Goal: Communication & Community: Answer question/provide support

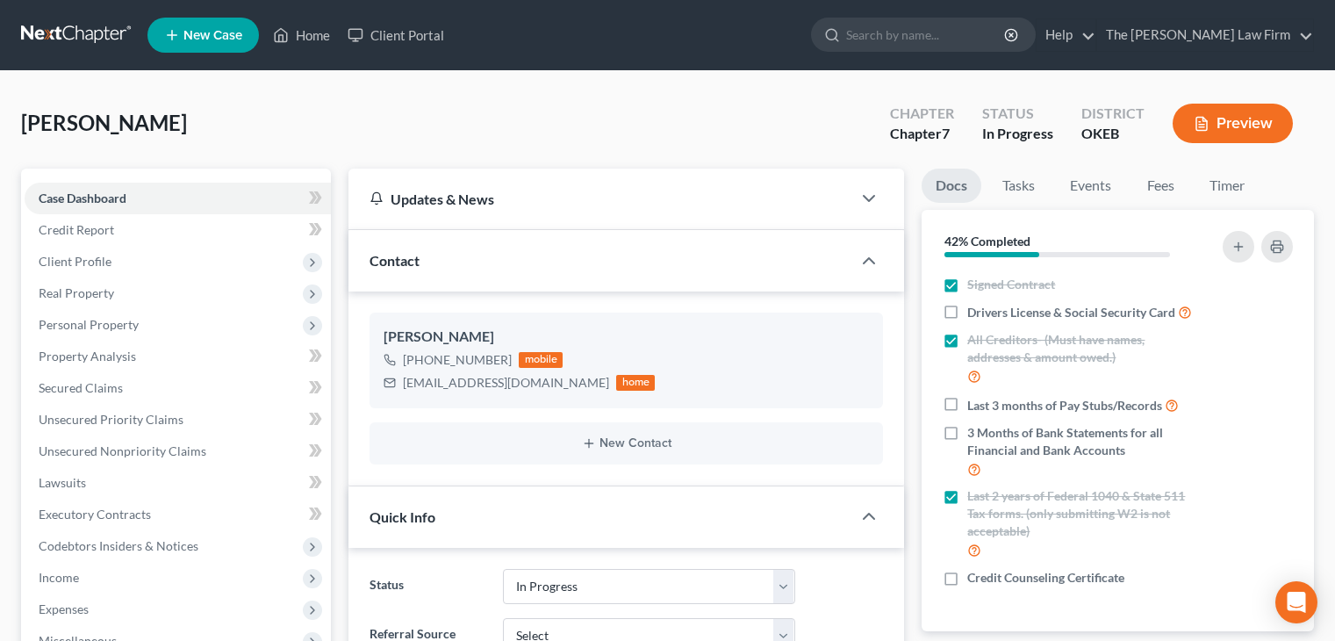
select select "4"
click at [922, 36] on input "search" at bounding box center [926, 34] width 161 height 32
type input "[PERSON_NAME]"
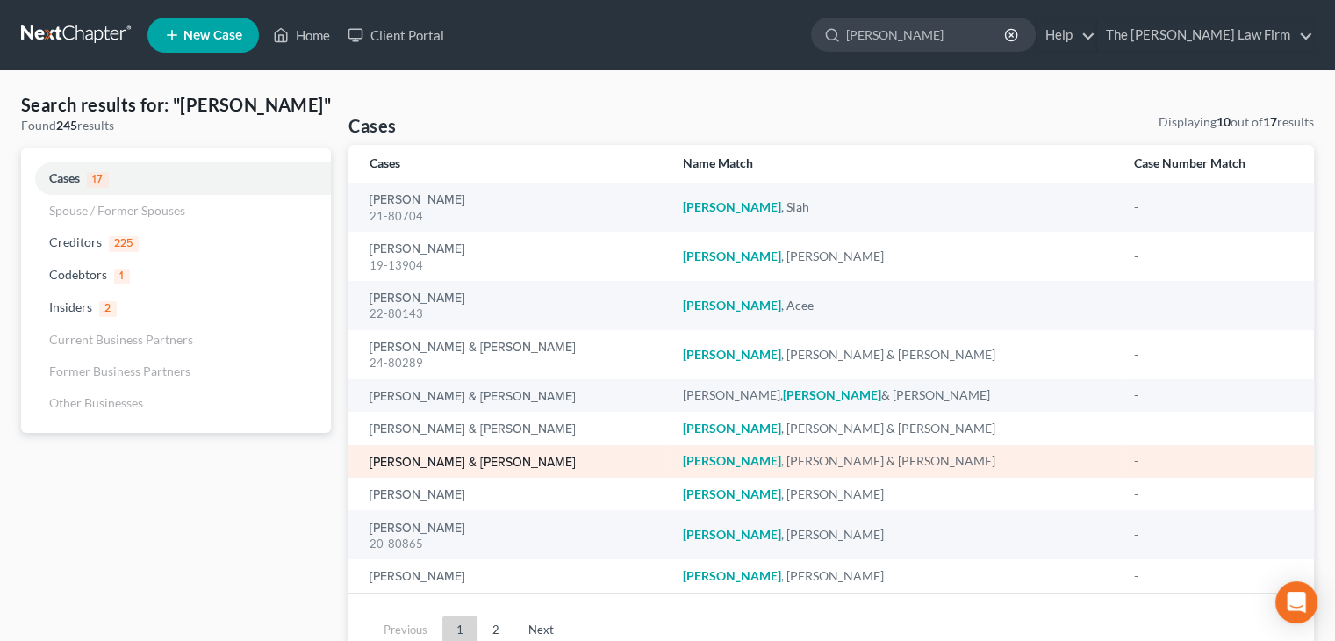
click at [453, 466] on link "[PERSON_NAME] & [PERSON_NAME]" at bounding box center [472, 462] width 206 height 12
select select "1"
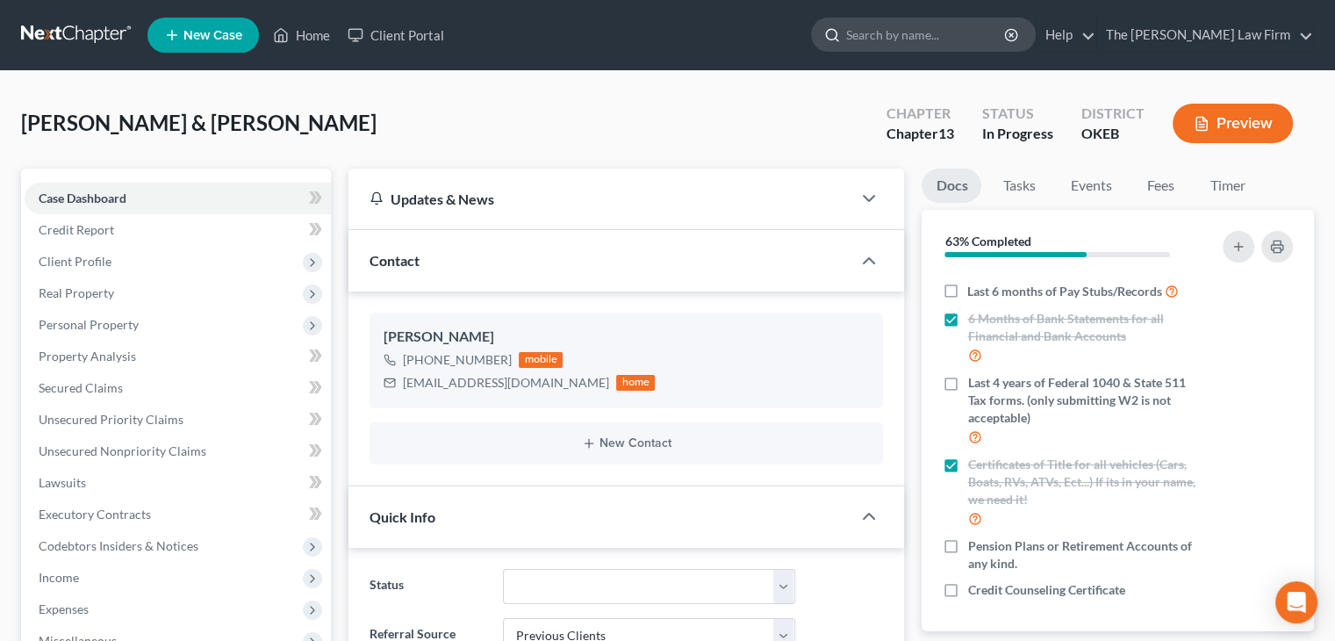
click at [923, 43] on input "search" at bounding box center [926, 34] width 161 height 32
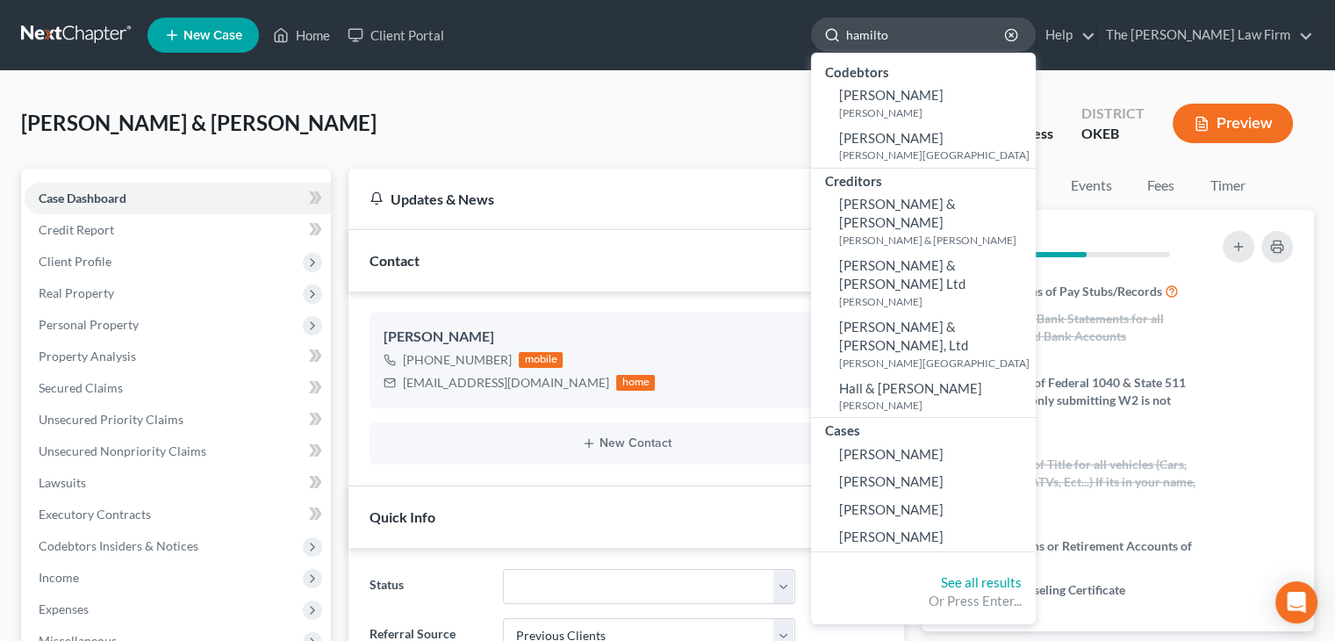
type input "[PERSON_NAME]"
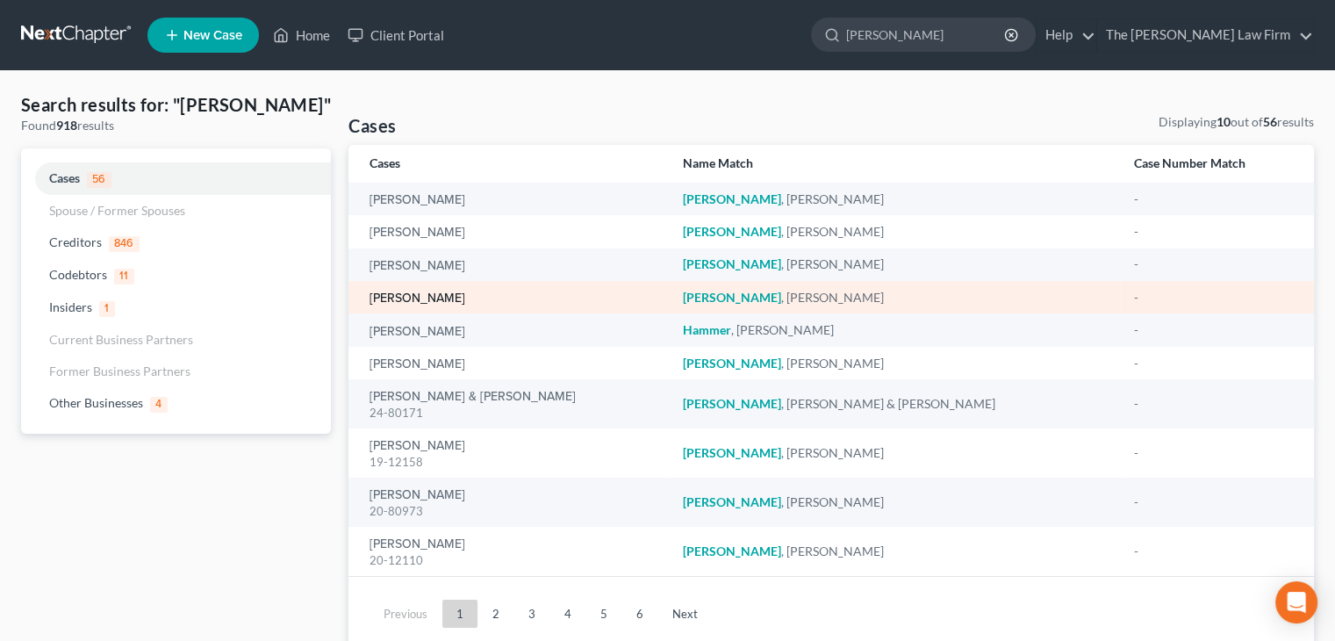
click at [450, 304] on link "[PERSON_NAME]" at bounding box center [417, 298] width 96 height 12
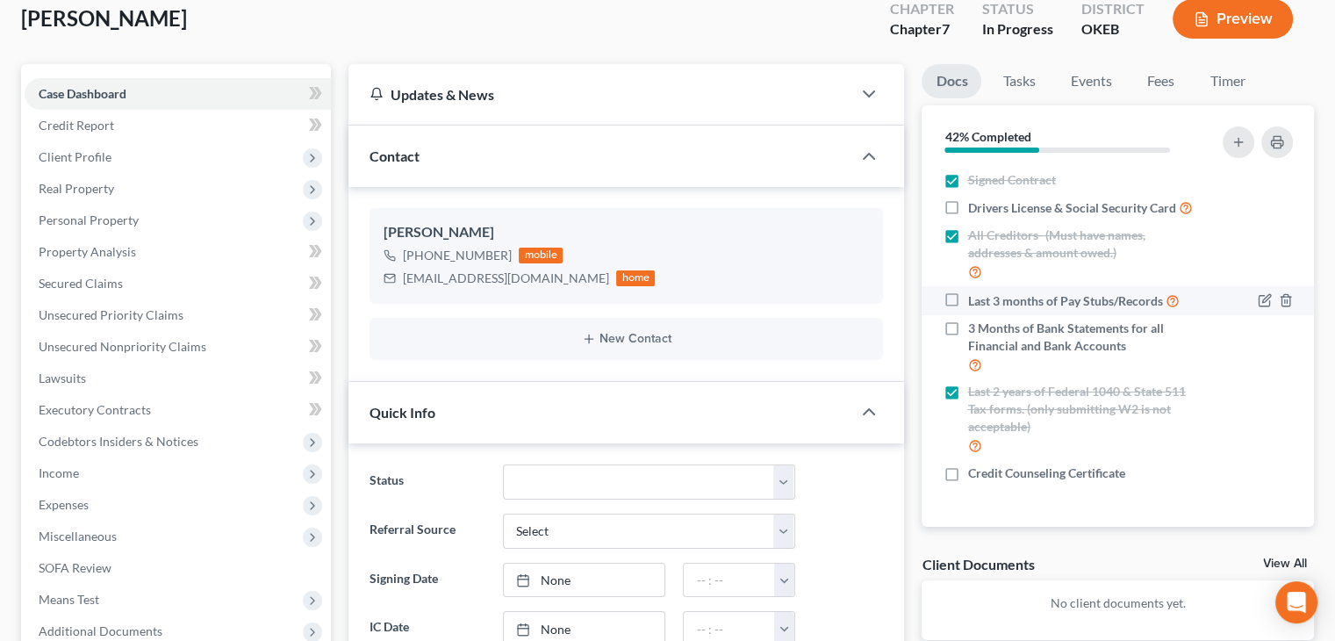
scroll to position [105, 0]
click at [1239, 142] on icon "button" at bounding box center [1238, 141] width 14 height 14
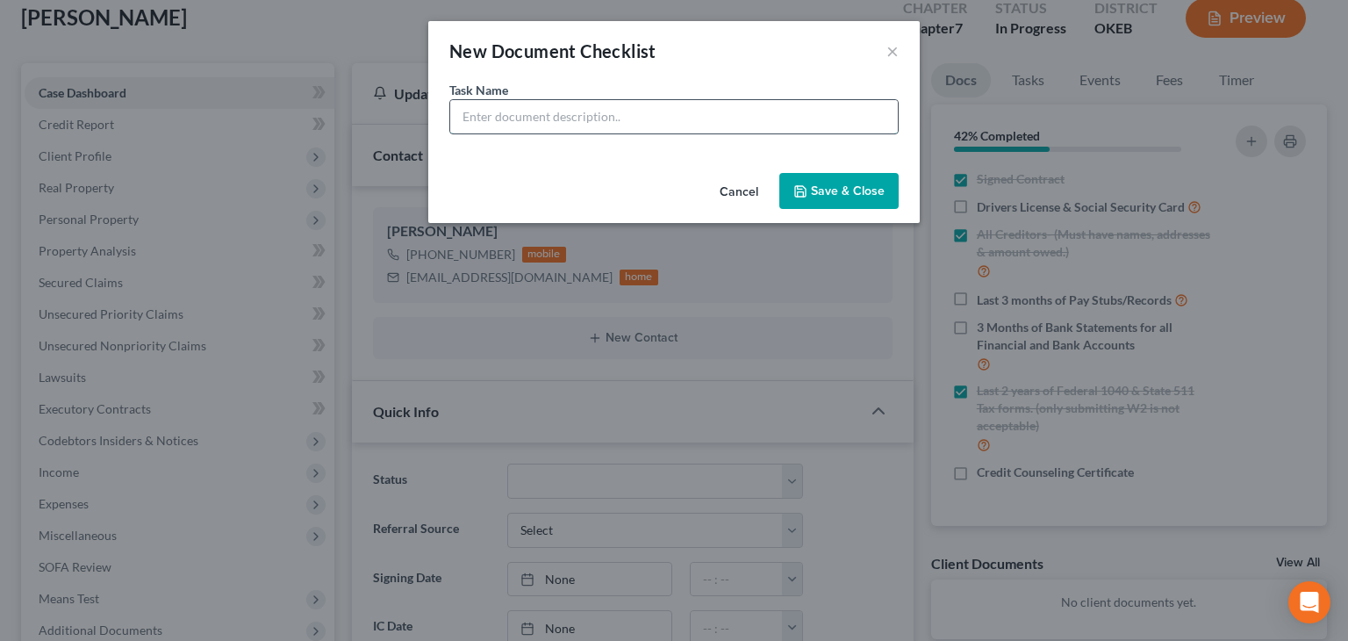
click at [751, 127] on input "text" at bounding box center [674, 116] width 448 height 33
type input "Sworn Statement Employment"
click at [814, 194] on button "Save & Close" at bounding box center [838, 191] width 119 height 37
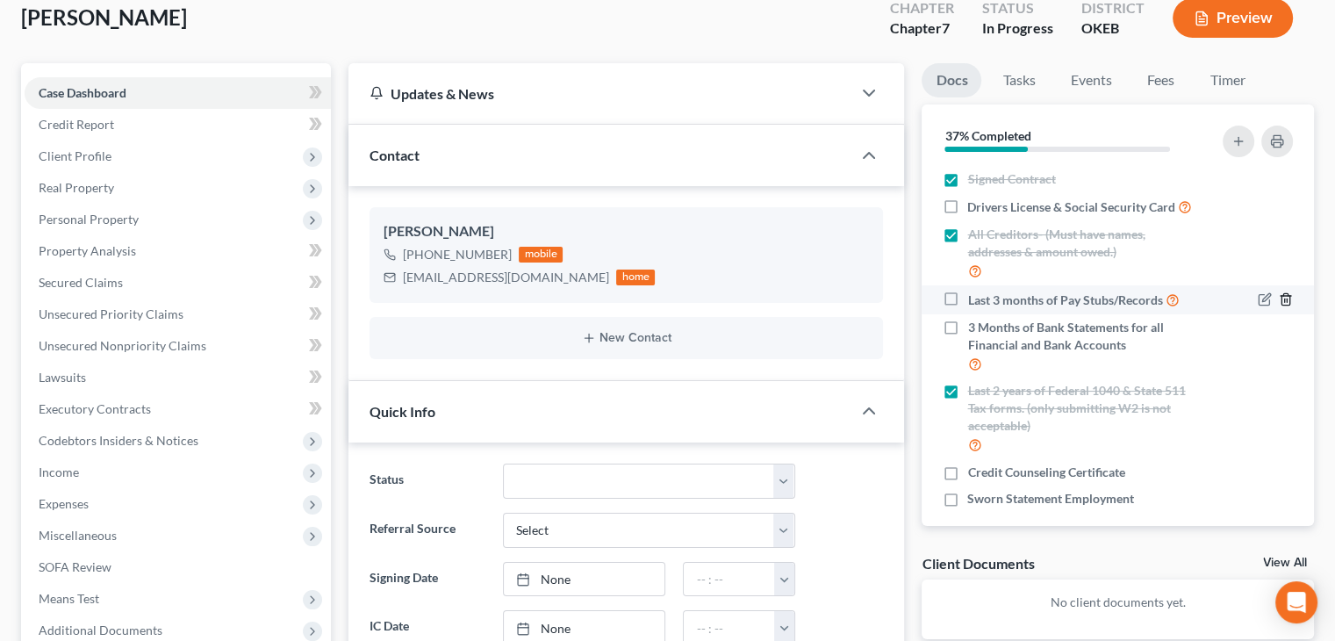
click at [1279, 306] on icon "button" at bounding box center [1286, 299] width 14 height 14
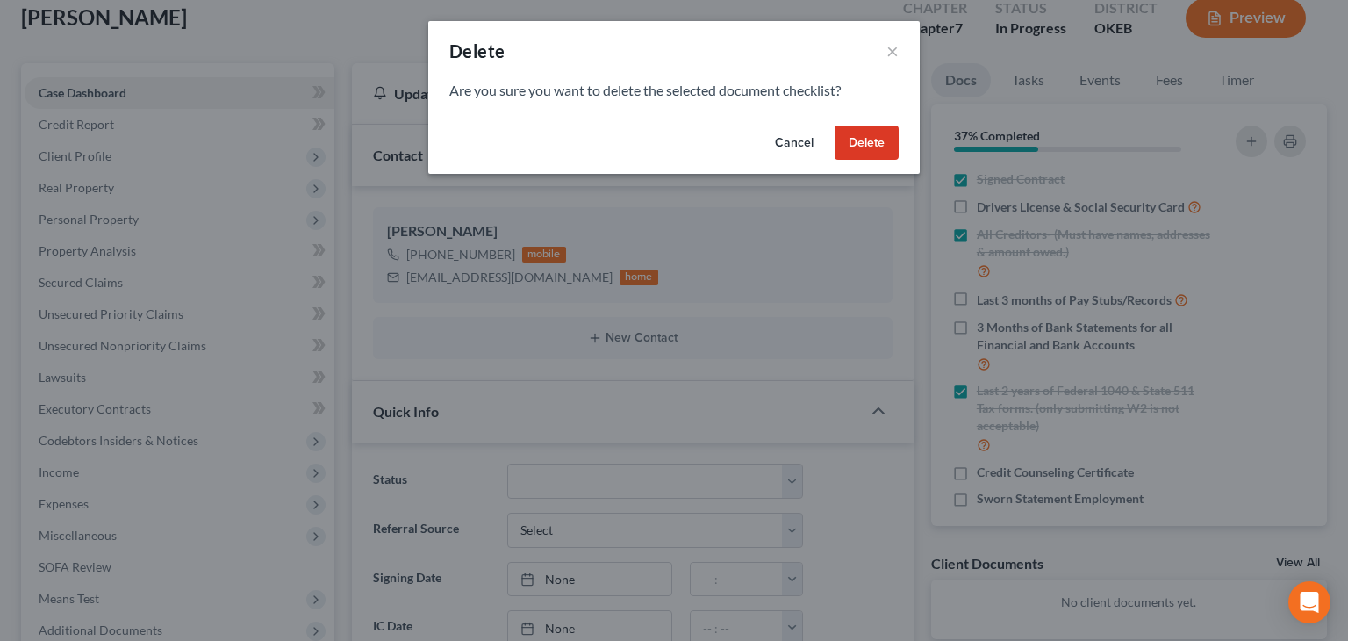
click at [867, 148] on button "Delete" at bounding box center [867, 143] width 64 height 35
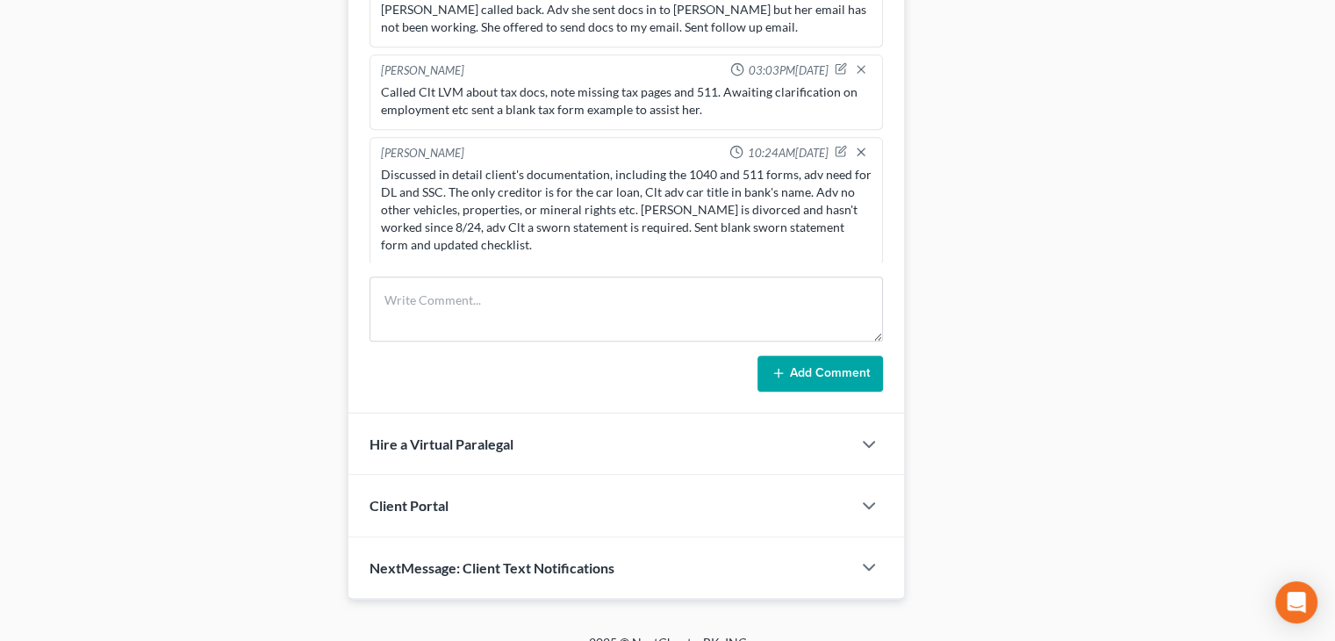
scroll to position [909, 0]
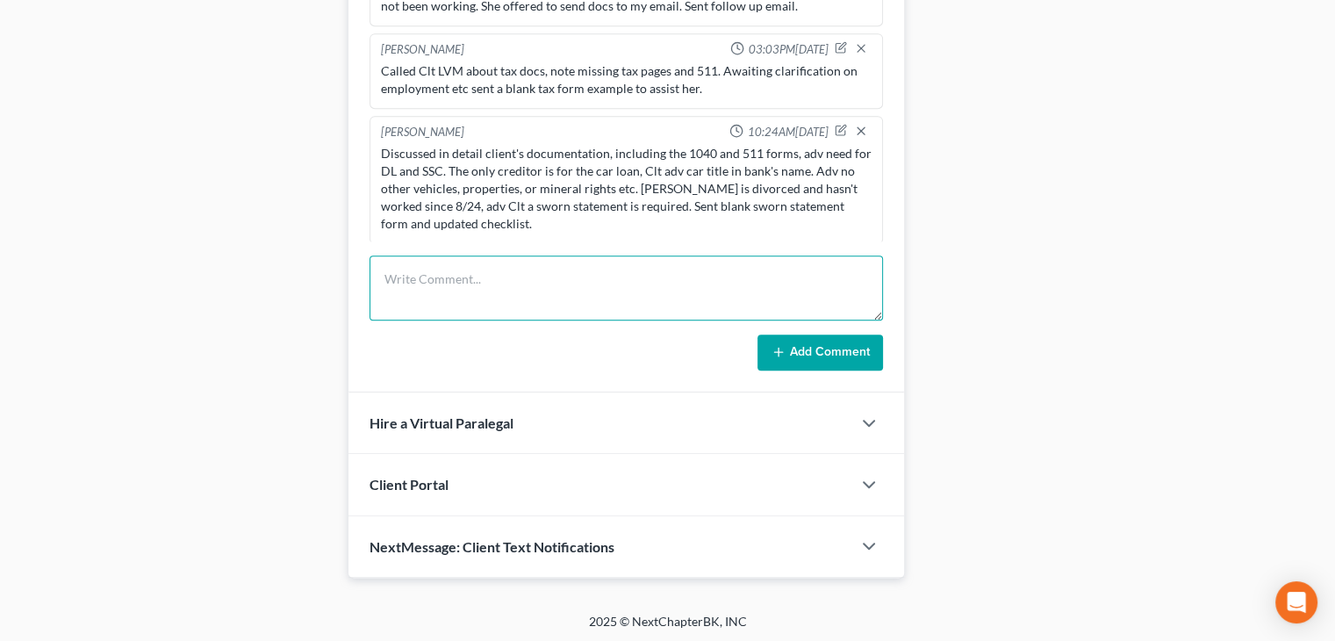
click at [454, 266] on textarea at bounding box center [625, 287] width 513 height 65
type textarea "R"
type textarea "S"
click at [407, 271] on textarea "Rec 1040 and 511s" at bounding box center [625, 287] width 513 height 65
click at [512, 268] on textarea "Rec 2yrs1040 and 511s" at bounding box center [625, 287] width 513 height 65
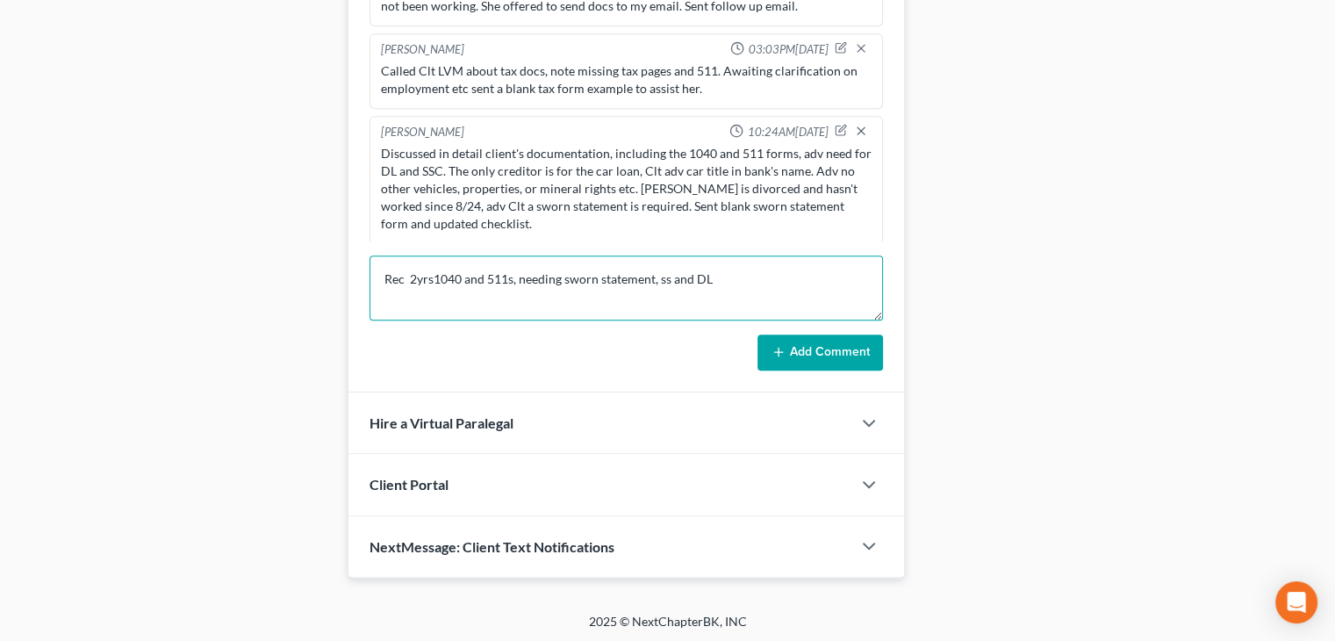
click at [667, 275] on textarea "Rec 2yrs1040 and 511s, needing sworn statement, ss and DL" at bounding box center [625, 287] width 513 height 65
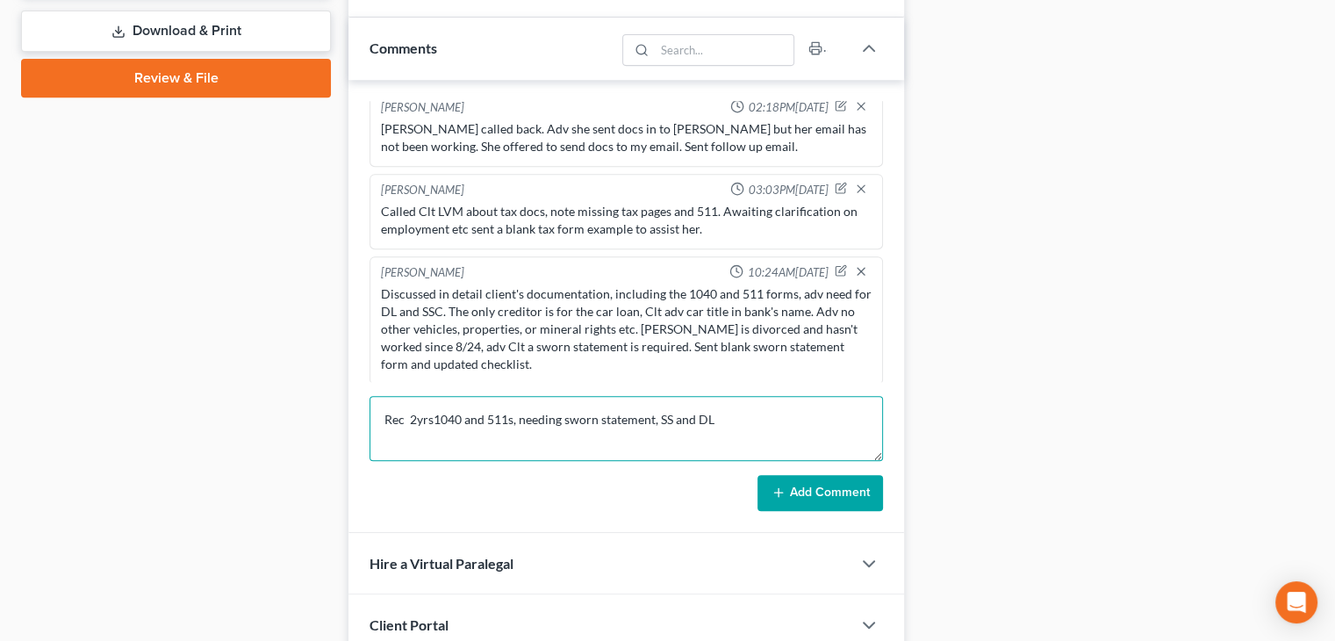
scroll to position [776, 0]
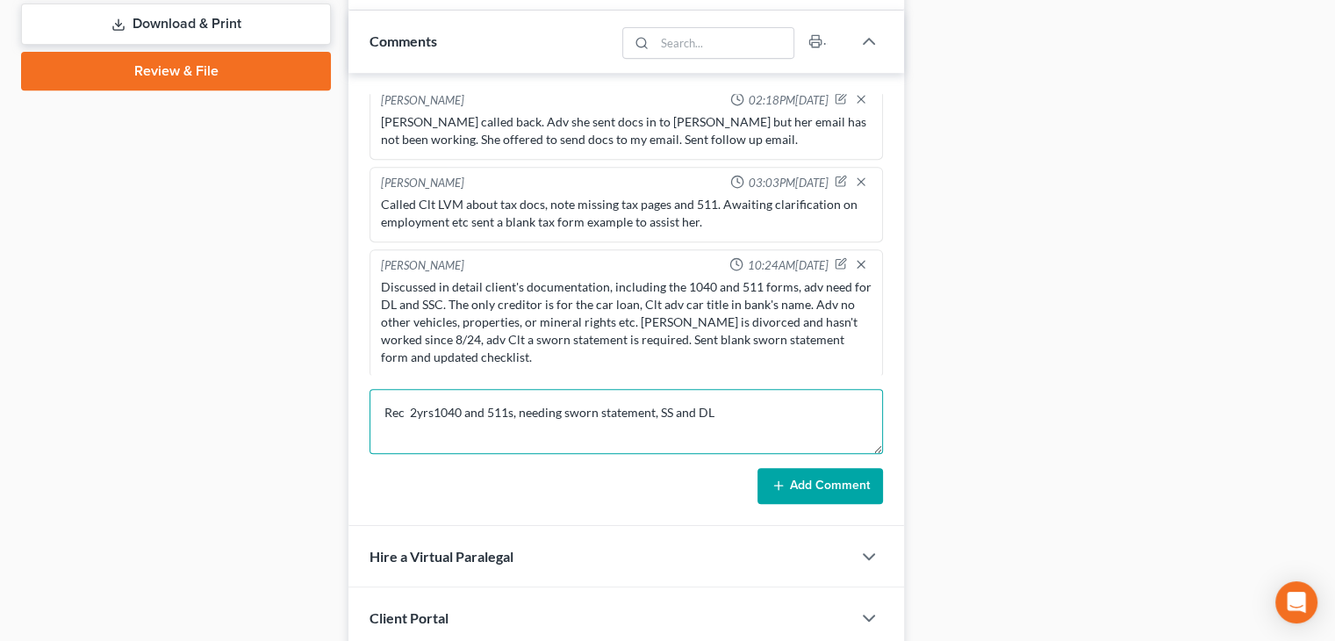
click at [655, 409] on textarea "Rec 2yrs1040 and 511s, needing sworn statement, SS and DL" at bounding box center [625, 421] width 513 height 65
click at [850, 415] on textarea "Rec 2yrs1040 and 511s, needing sworn statement, Arvest bank statements, SS and …" at bounding box center [625, 421] width 513 height 65
click at [431, 409] on textarea "Rec 2yrs1040 and 511s, needing sworn statement, Arvest bank statements, SS and …" at bounding box center [625, 421] width 513 height 65
type textarea "Rec 2yrs 1040 and 511s, needing sworn statement, Arvest bank statements, SS and…"
click at [780, 481] on icon at bounding box center [778, 485] width 14 height 14
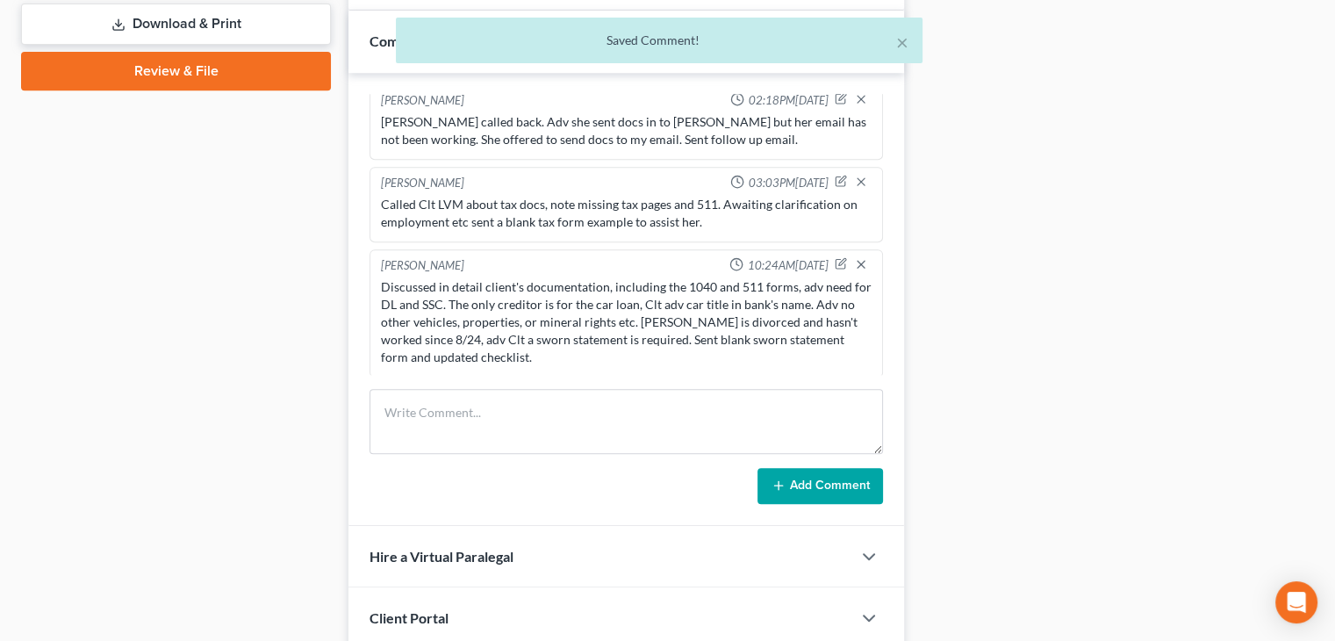
scroll to position [284, 0]
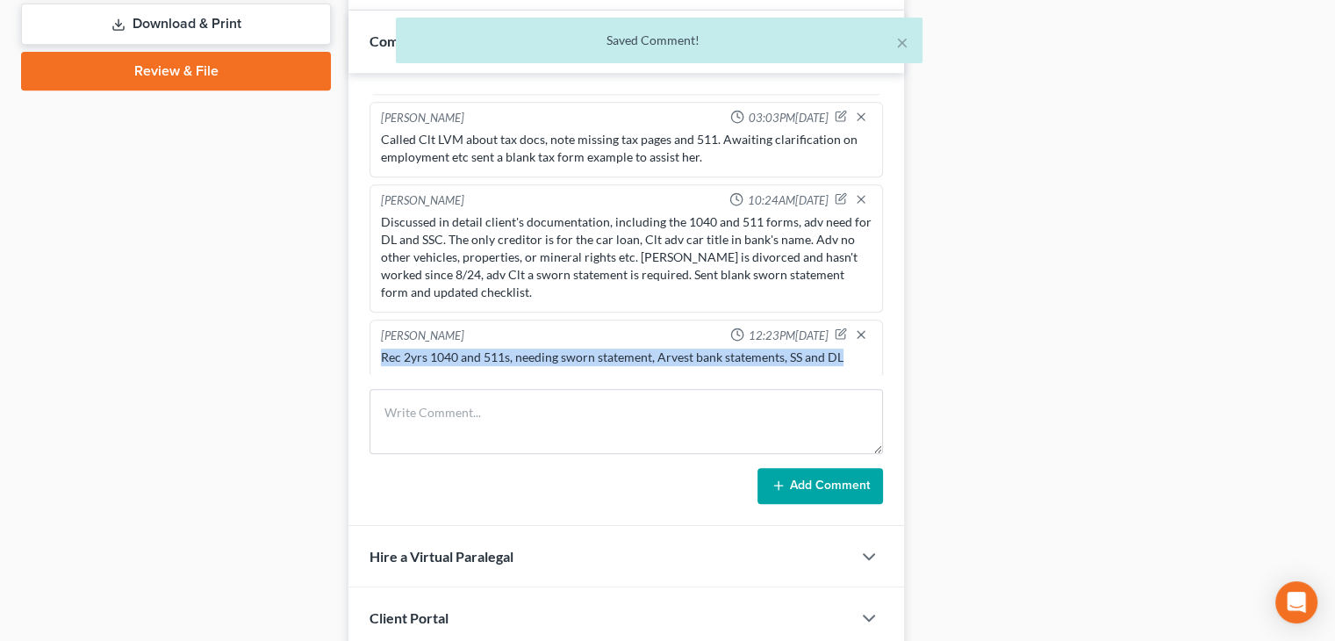
drag, startPoint x: 843, startPoint y: 351, endPoint x: 372, endPoint y: 349, distance: 470.4
click at [372, 349] on div "[PERSON_NAME] 12:23PM[DATE] Rec 2yrs 1040 and 511s, needing sworn statement, Ar…" at bounding box center [625, 348] width 513 height 58
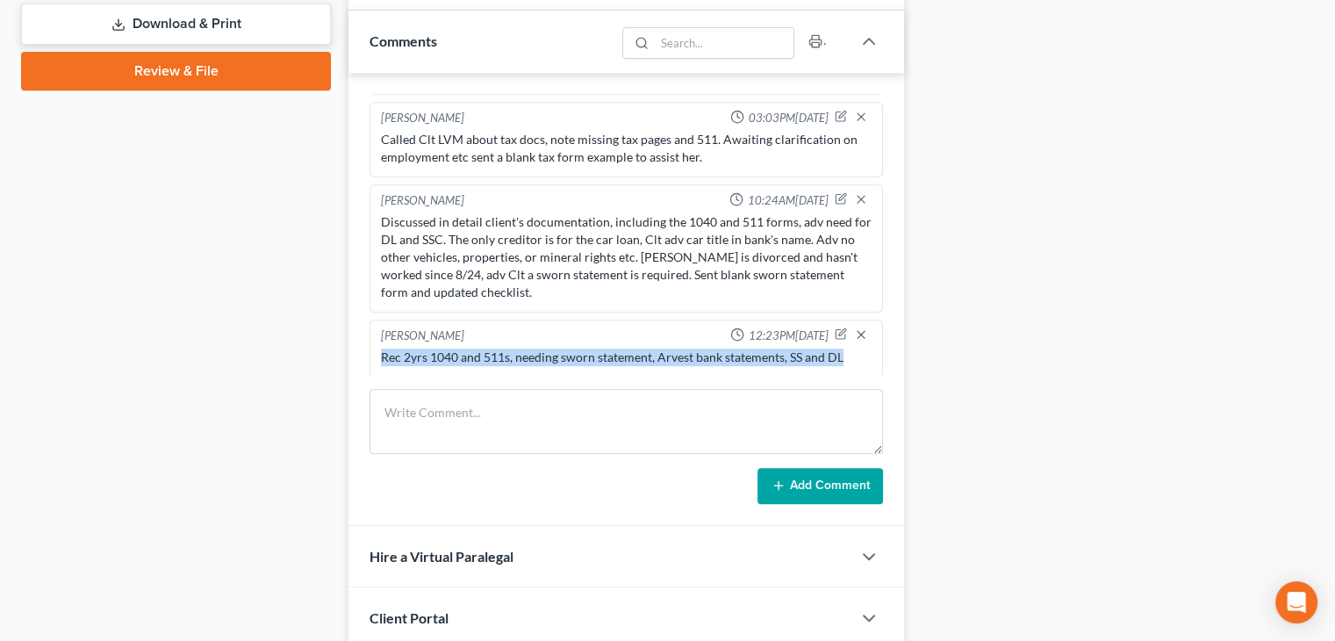
copy div "Rec 2yrs 1040 and 511s, needing sworn statement, Arvest bank statements, SS and…"
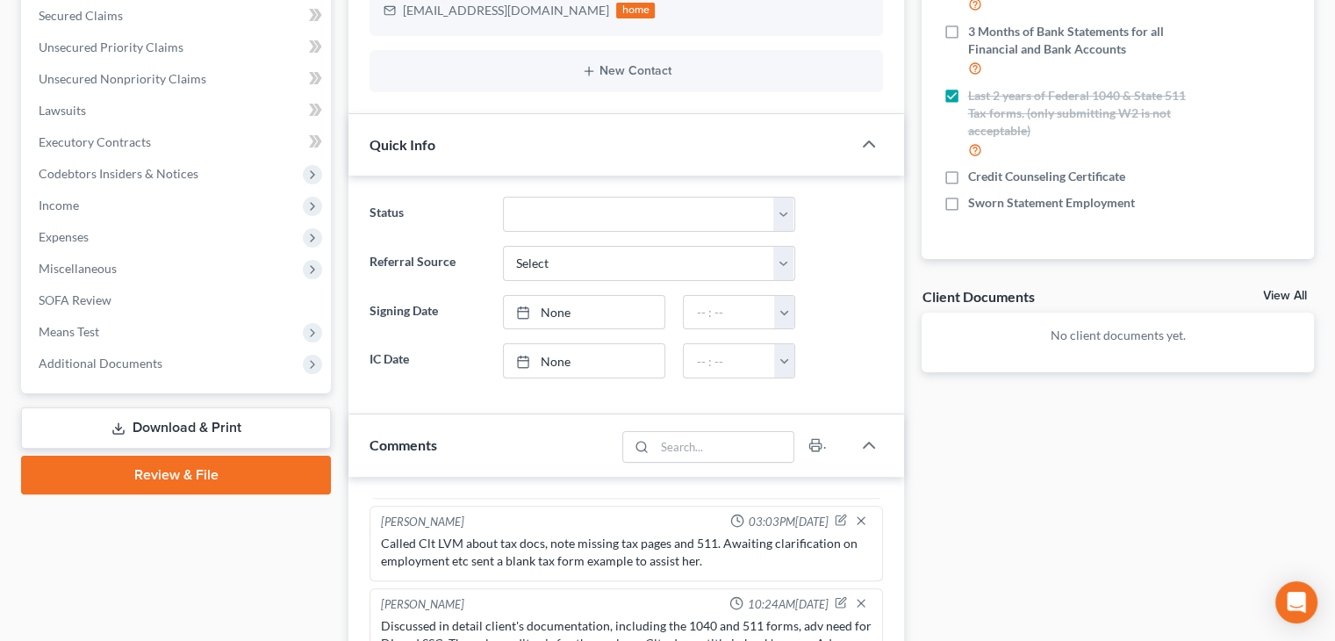
scroll to position [0, 0]
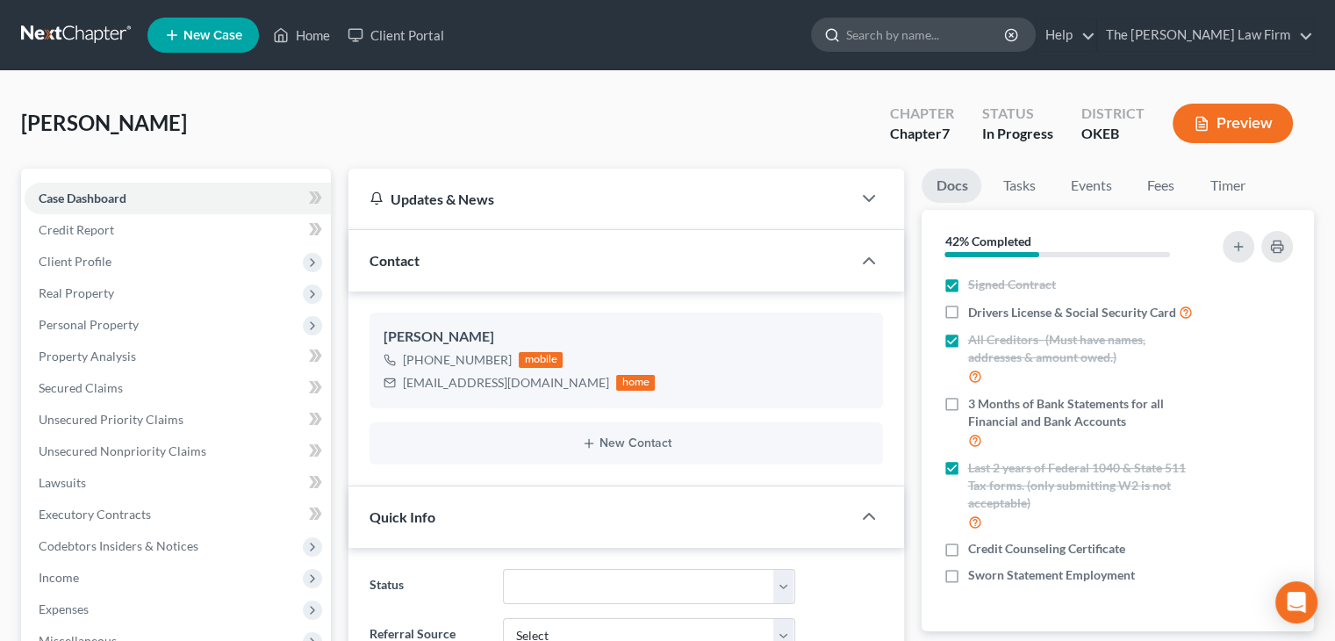
click at [937, 29] on input "search" at bounding box center [926, 34] width 161 height 32
type input "[PERSON_NAME]"
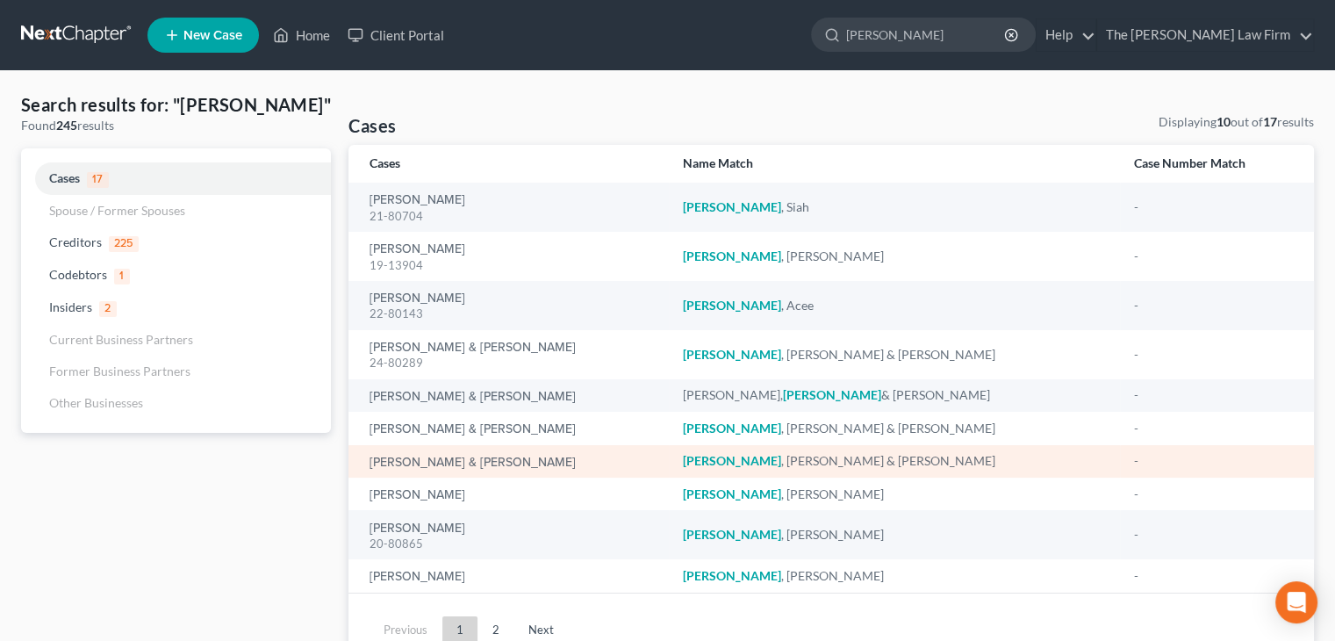
click at [519, 464] on div "[PERSON_NAME] & [PERSON_NAME]" at bounding box center [511, 461] width 284 height 18
click at [456, 465] on link "[PERSON_NAME] & [PERSON_NAME]" at bounding box center [472, 462] width 206 height 12
select select "1"
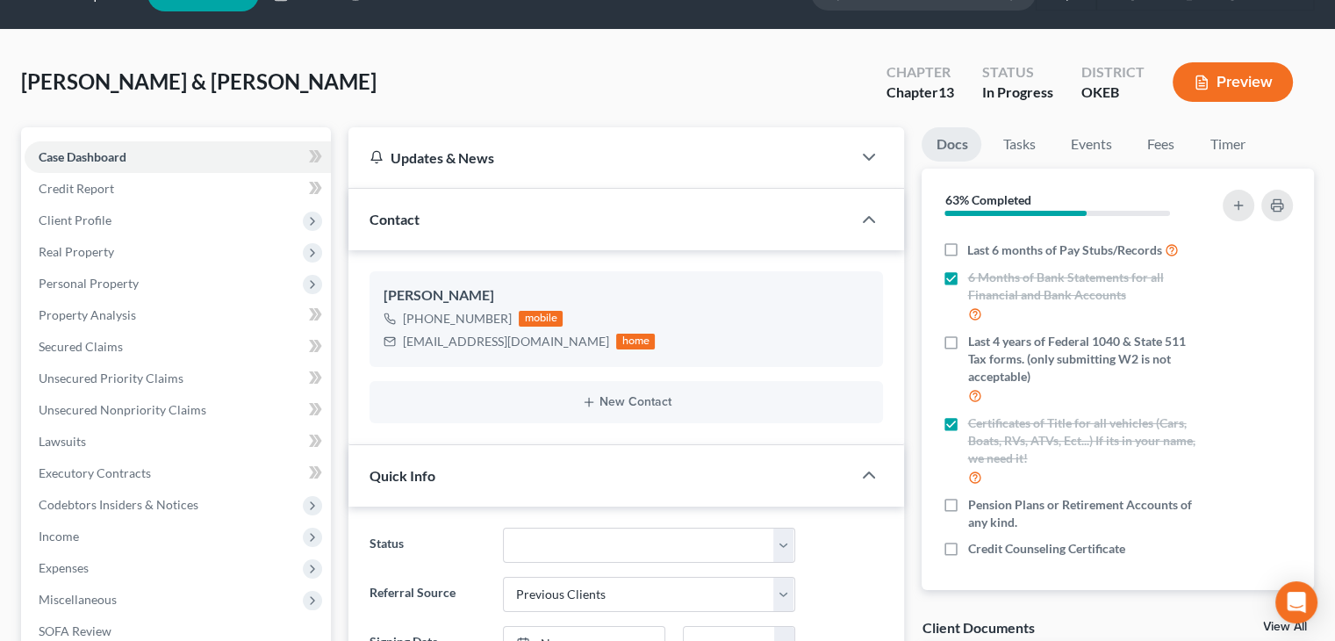
scroll to position [189, 0]
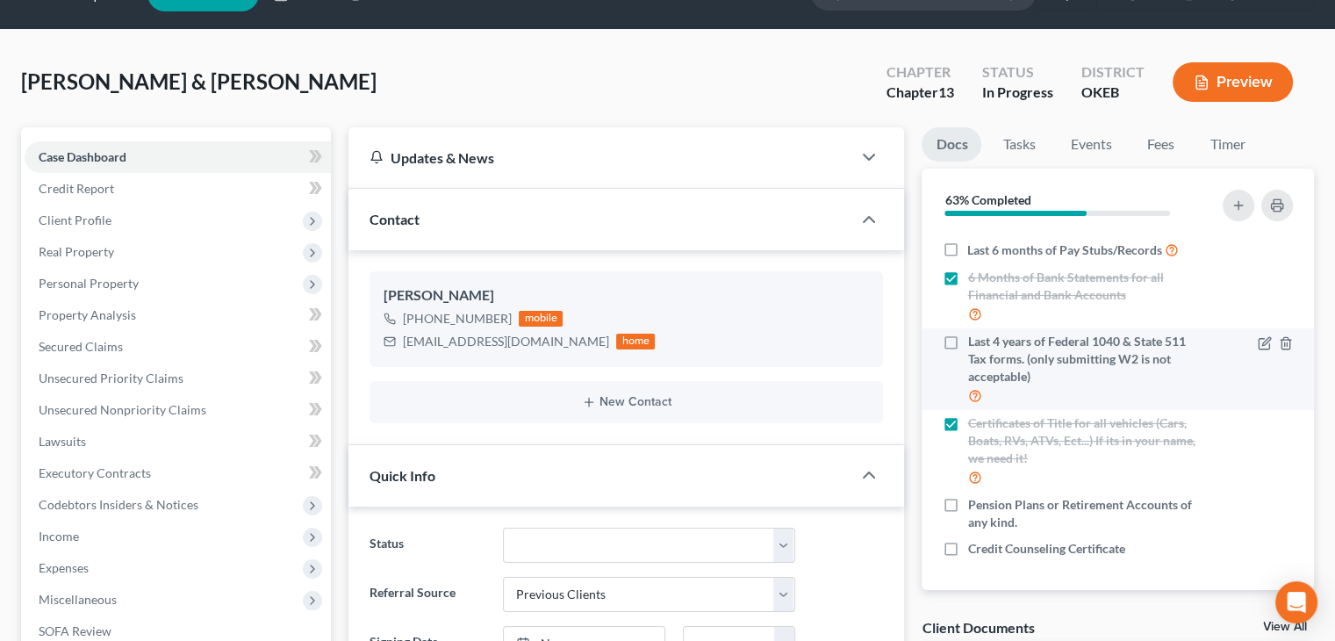
click at [1085, 328] on li "Last 4 years of Federal 1040 & State 511 Tax forms. (only submitting W2 is not …" at bounding box center [1118, 369] width 392 height 82
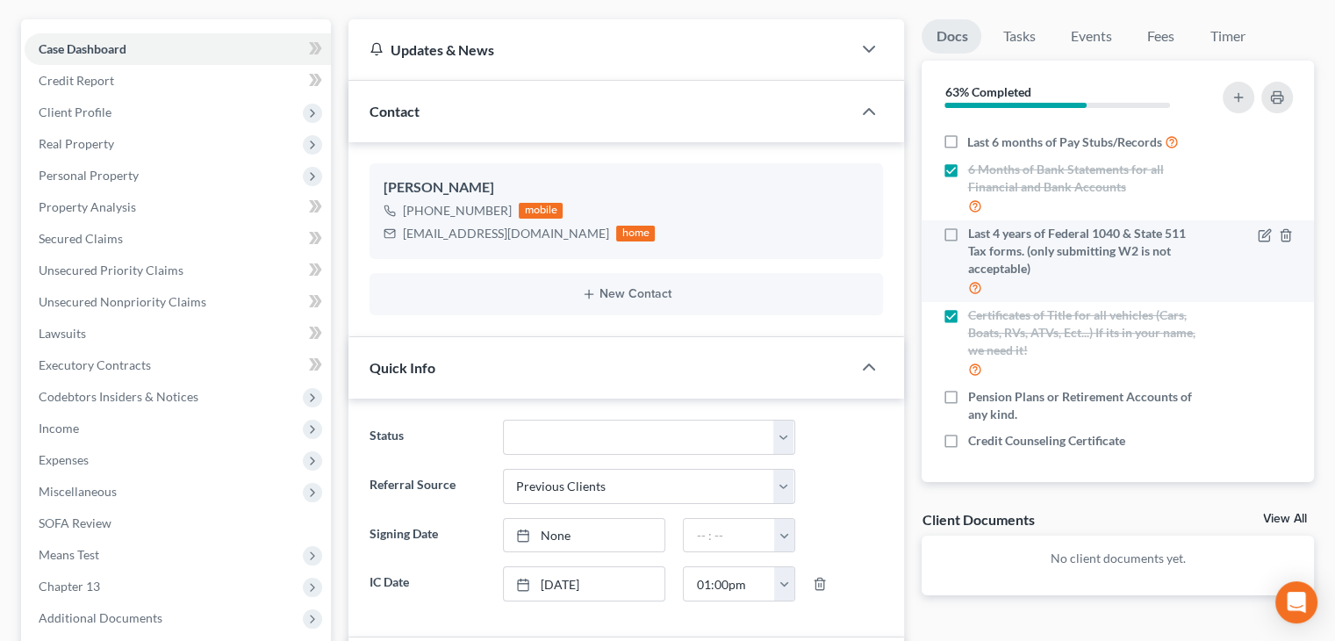
scroll to position [150, 0]
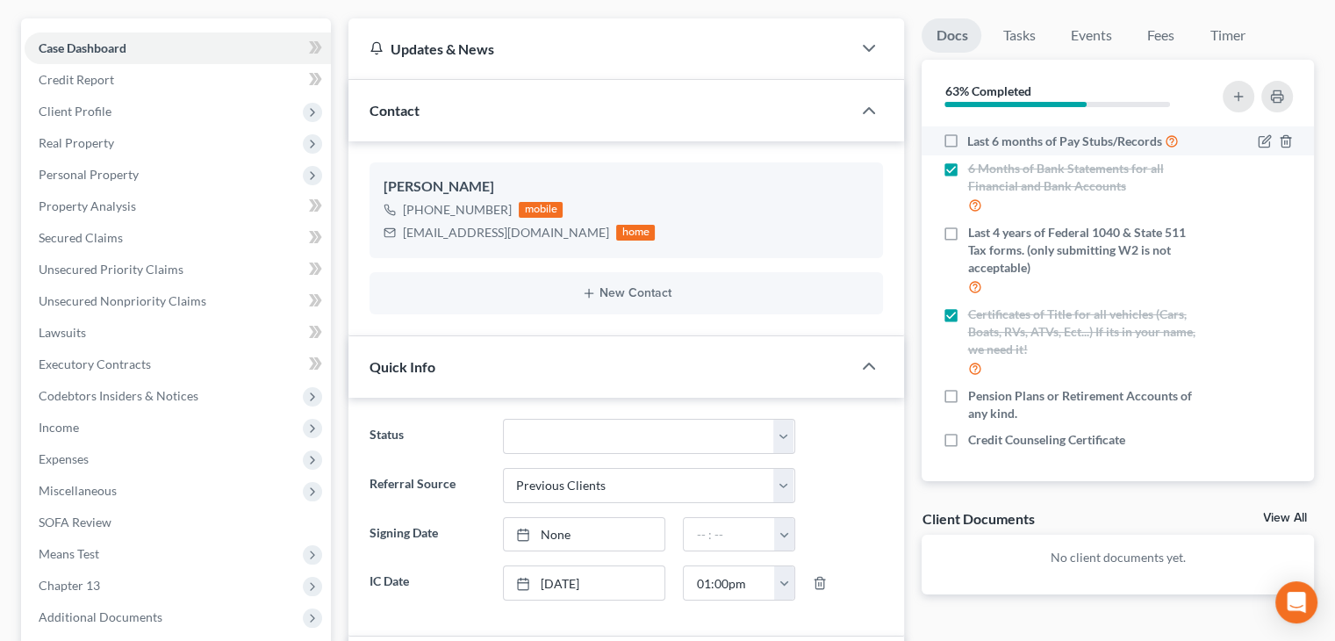
click at [1078, 142] on span "Last 6 months of Pay Stubs/Records" at bounding box center [1064, 142] width 195 height 18
click at [986, 142] on input "Last 6 months of Pay Stubs/Records" at bounding box center [979, 136] width 11 height 11
click at [1078, 142] on span "Last 6 months of Pay Stubs/Records" at bounding box center [1064, 142] width 195 height 18
click at [986, 142] on input "Last 6 months of Pay Stubs/Records" at bounding box center [979, 136] width 11 height 11
checkbox input "false"
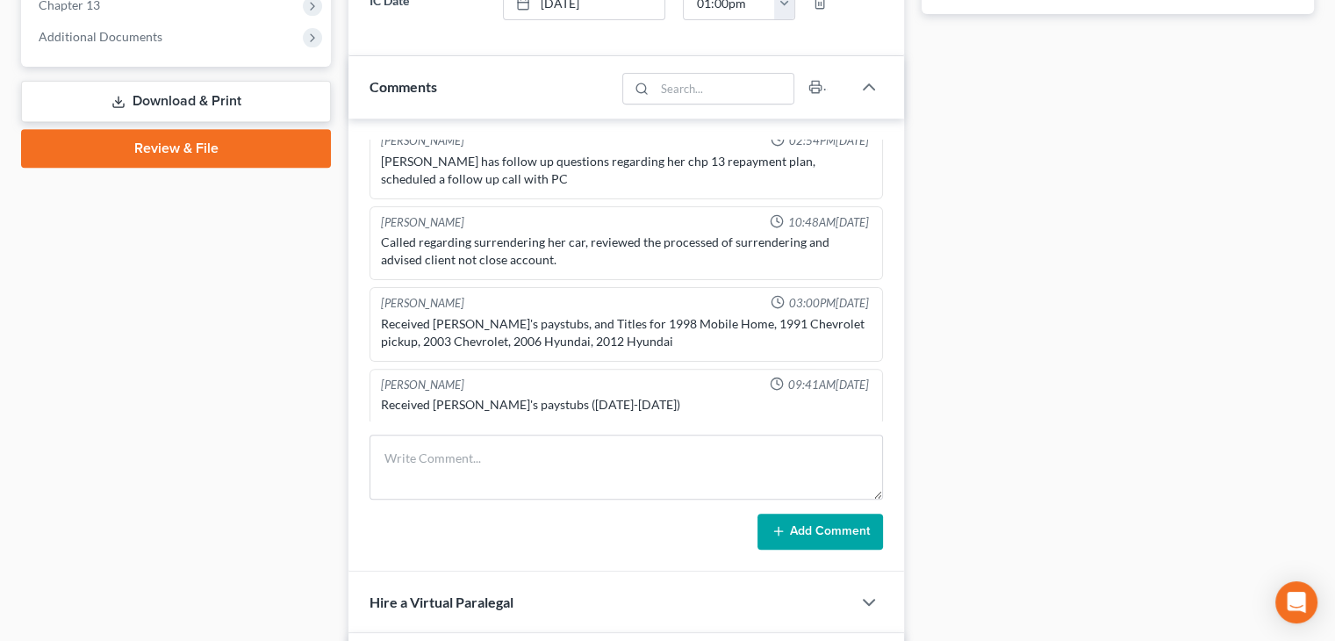
scroll to position [736, 0]
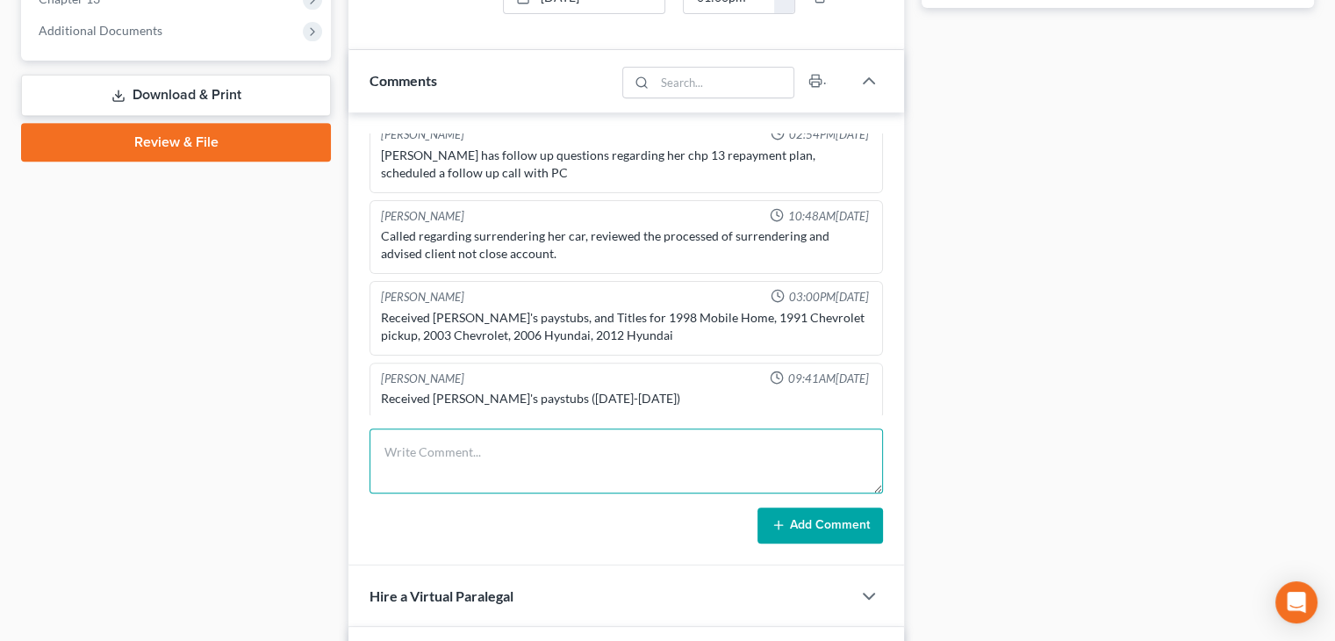
click at [422, 451] on textarea at bounding box center [625, 460] width 513 height 65
click at [546, 452] on textarea "Called Clt, no answer, sent text awaiting call back." at bounding box center [625, 460] width 513 height 65
type textarea "Called Clt, no answer, sent text, awaiting call back."
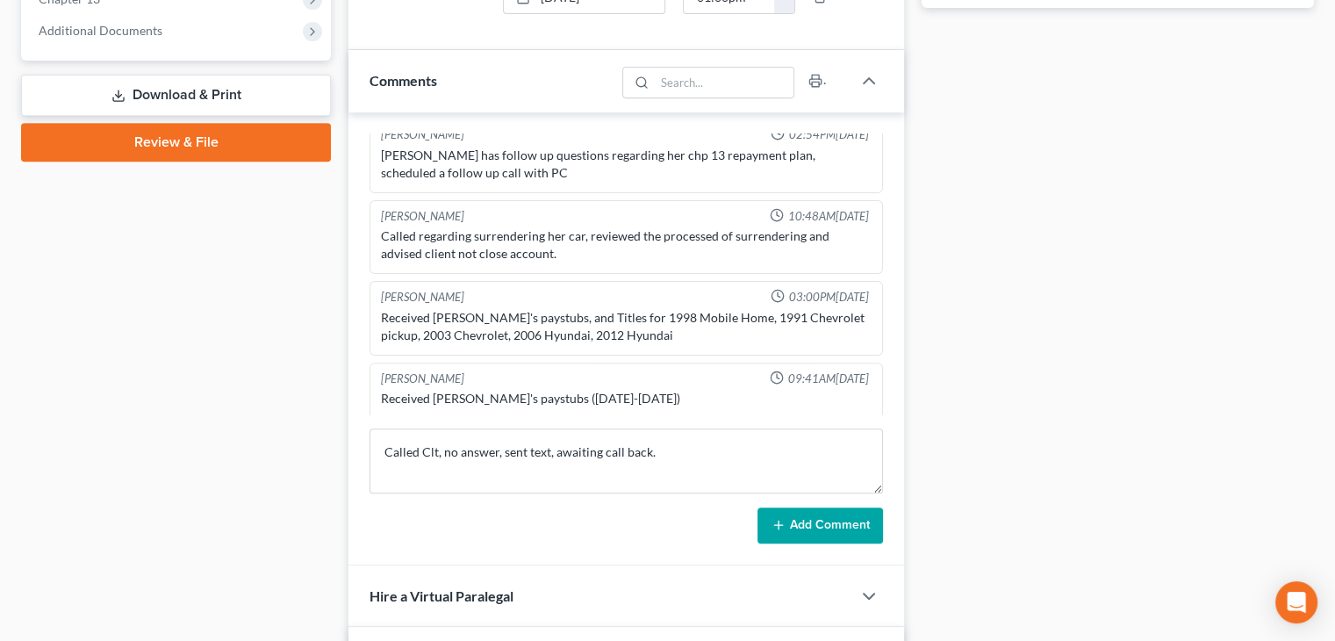
click at [807, 527] on button "Add Comment" at bounding box center [820, 525] width 126 height 37
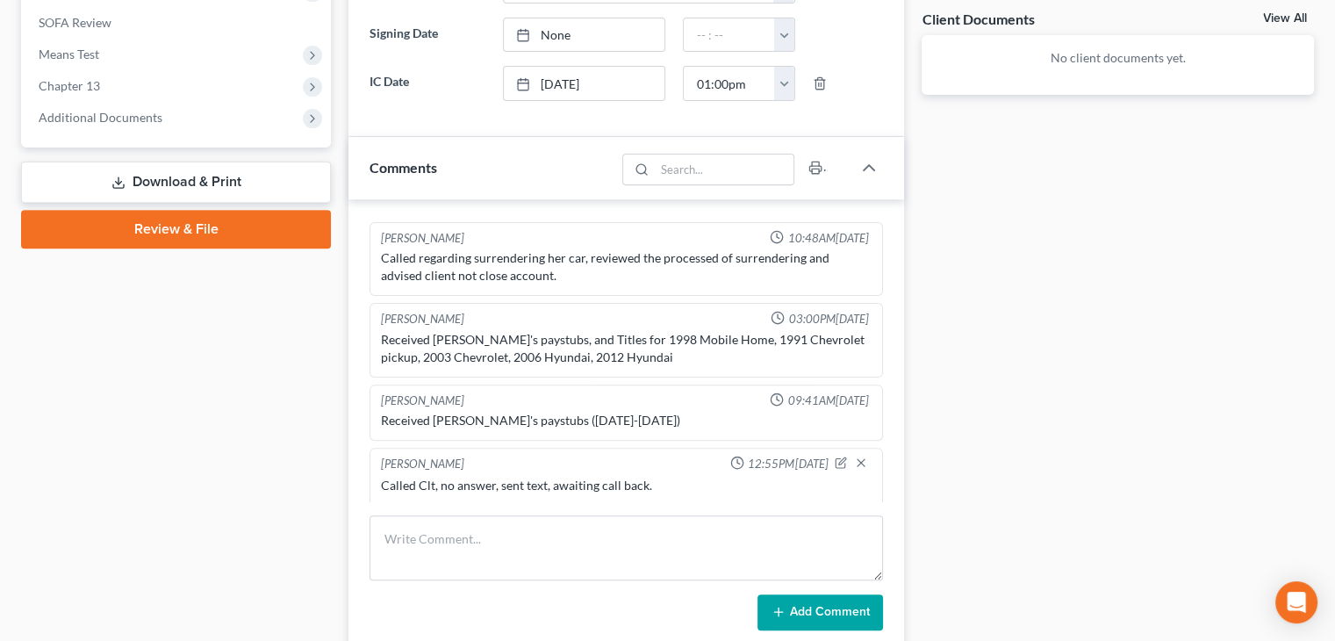
scroll to position [660, 0]
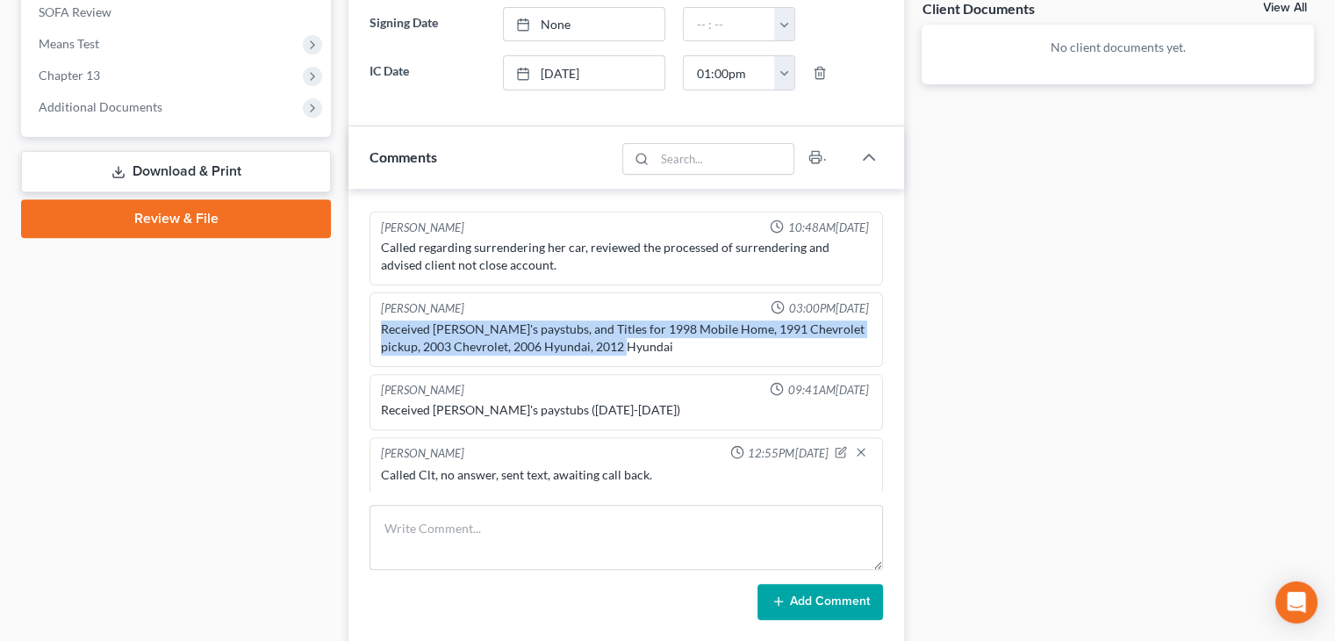
drag, startPoint x: 646, startPoint y: 345, endPoint x: 375, endPoint y: 324, distance: 272.0
click at [375, 324] on div "[PERSON_NAME] 03:00PM[DATE] Received [PERSON_NAME]'s paystubs, and Titles for 1…" at bounding box center [625, 329] width 513 height 75
copy div "Received [PERSON_NAME]'s paystubs, and Titles for 1998 Mobile Home, 1991 Chevro…"
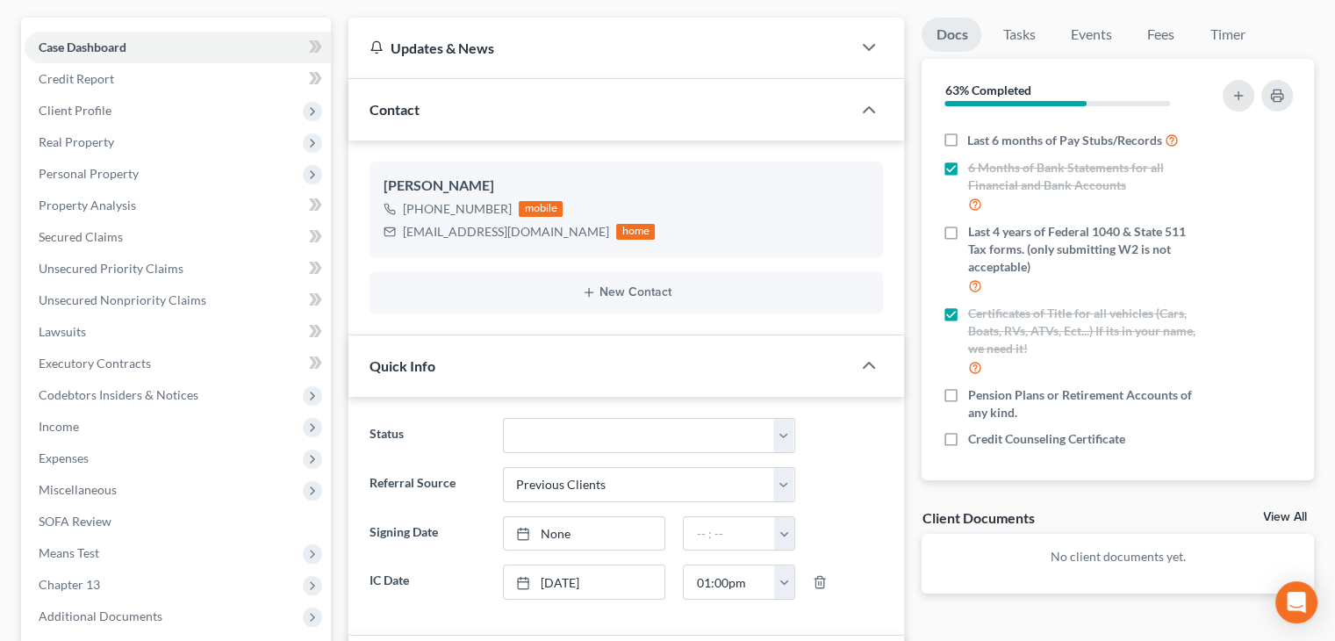
scroll to position [0, 0]
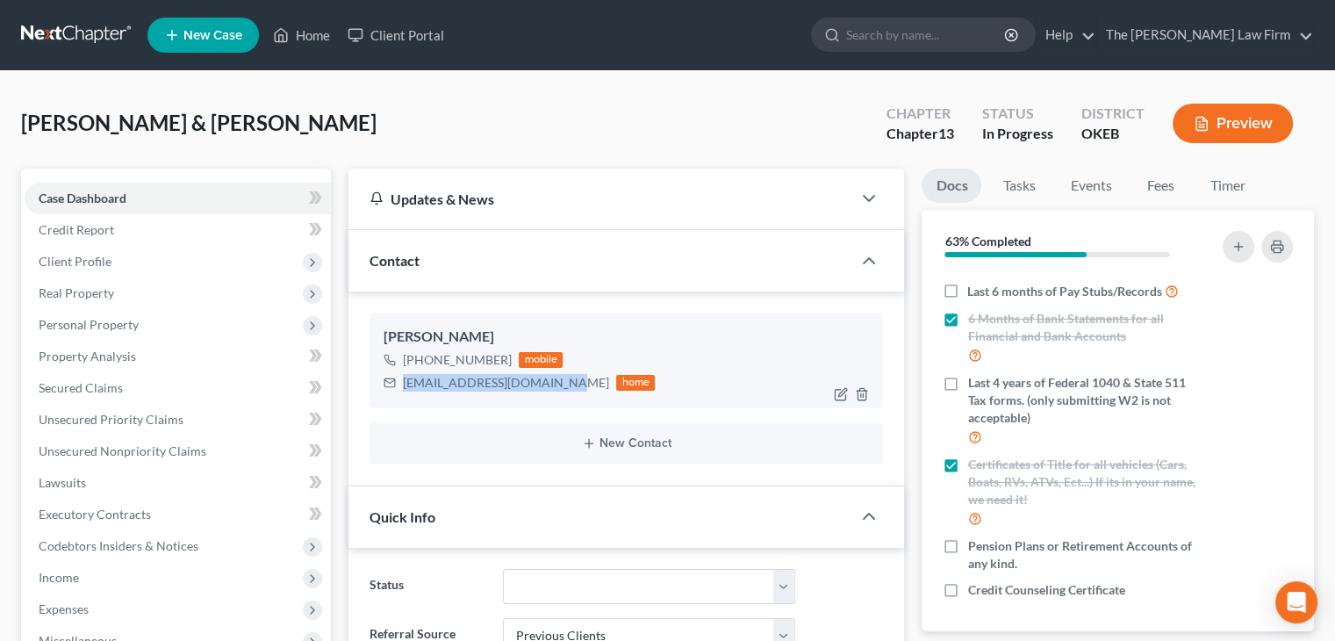
drag, startPoint x: 551, startPoint y: 384, endPoint x: 404, endPoint y: 380, distance: 147.5
click at [404, 380] on div "[EMAIL_ADDRESS][DOMAIN_NAME]" at bounding box center [506, 383] width 206 height 18
copy div "[EMAIL_ADDRESS][DOMAIN_NAME]"
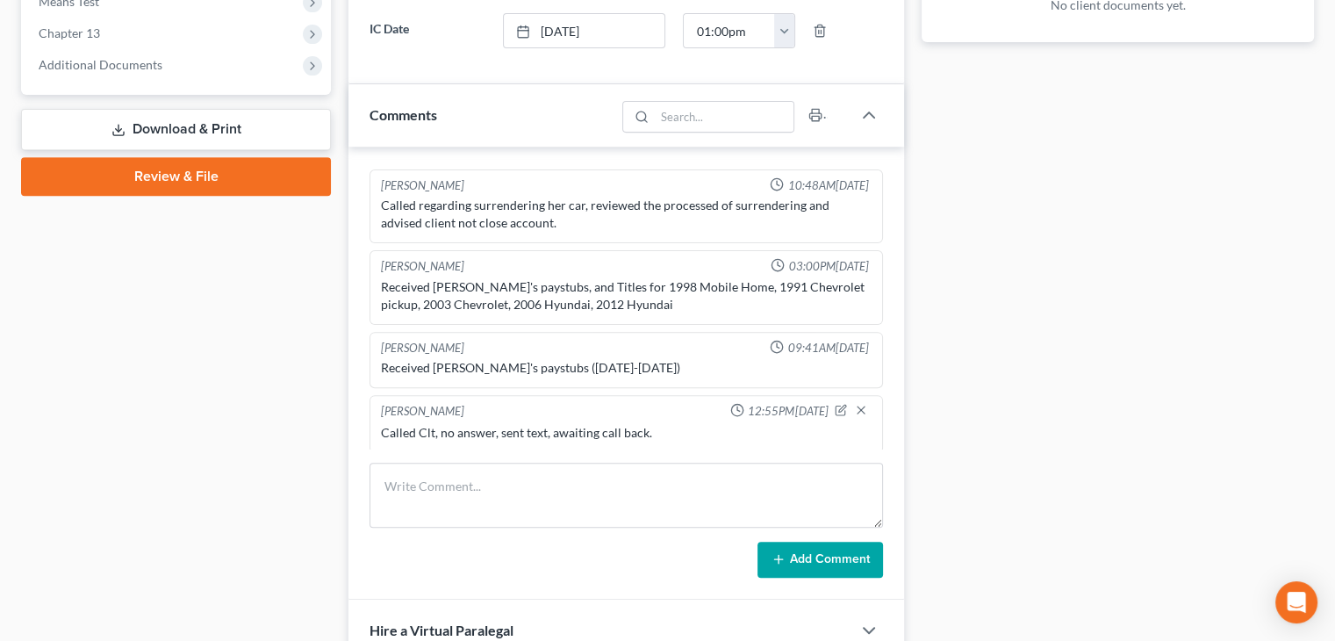
scroll to position [702, 0]
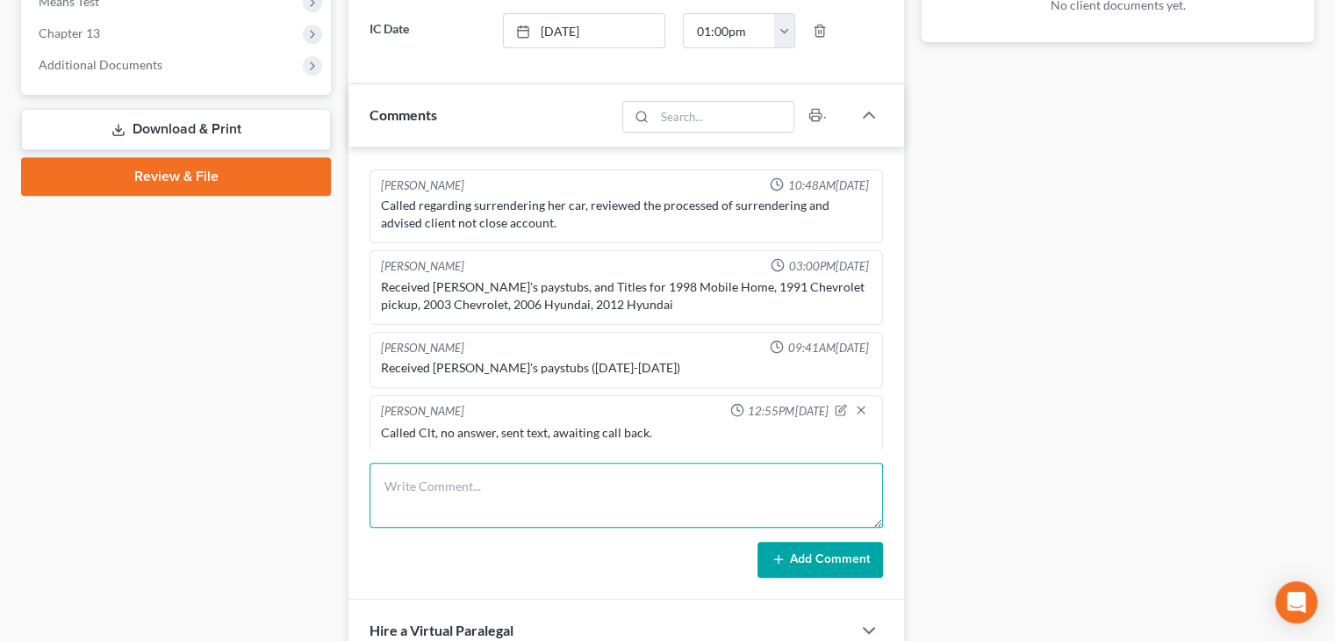
click at [407, 490] on textarea at bounding box center [625, 495] width 513 height 65
type textarea "S"
click at [609, 491] on textarea at bounding box center [625, 495] width 513 height 65
paste textarea "Chealsi updated [PERSON_NAME] on new bankruptcy requirements: 4 years of W2s ar…"
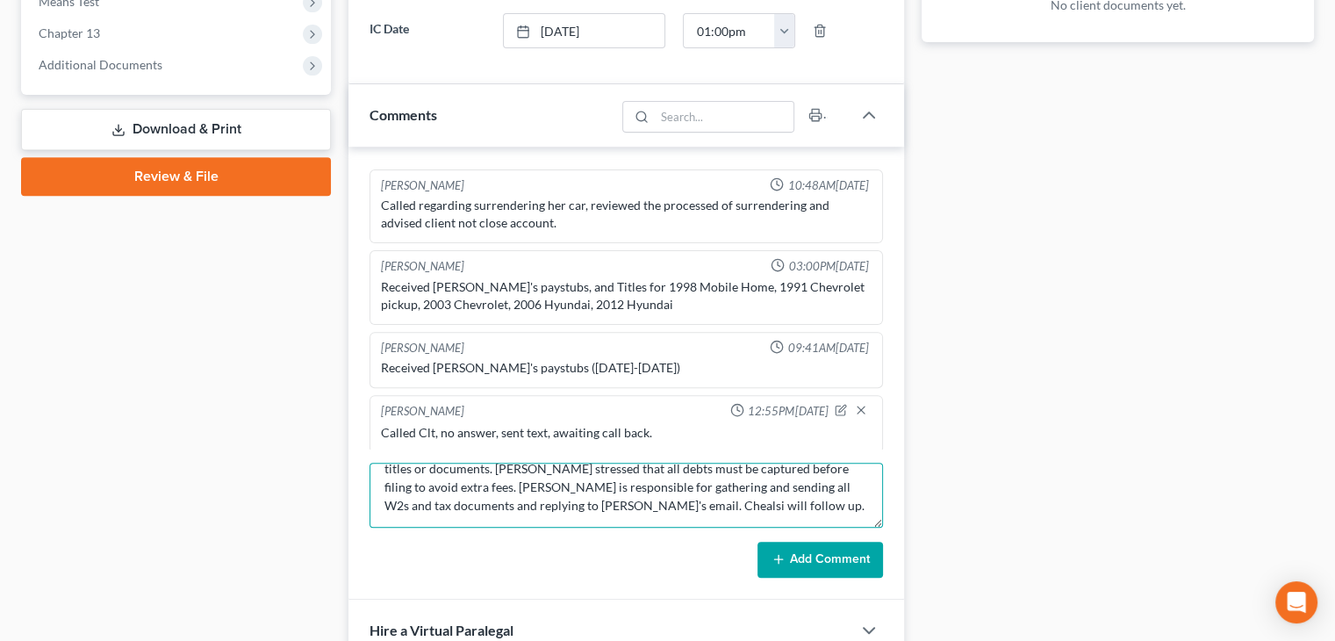
scroll to position [0, 0]
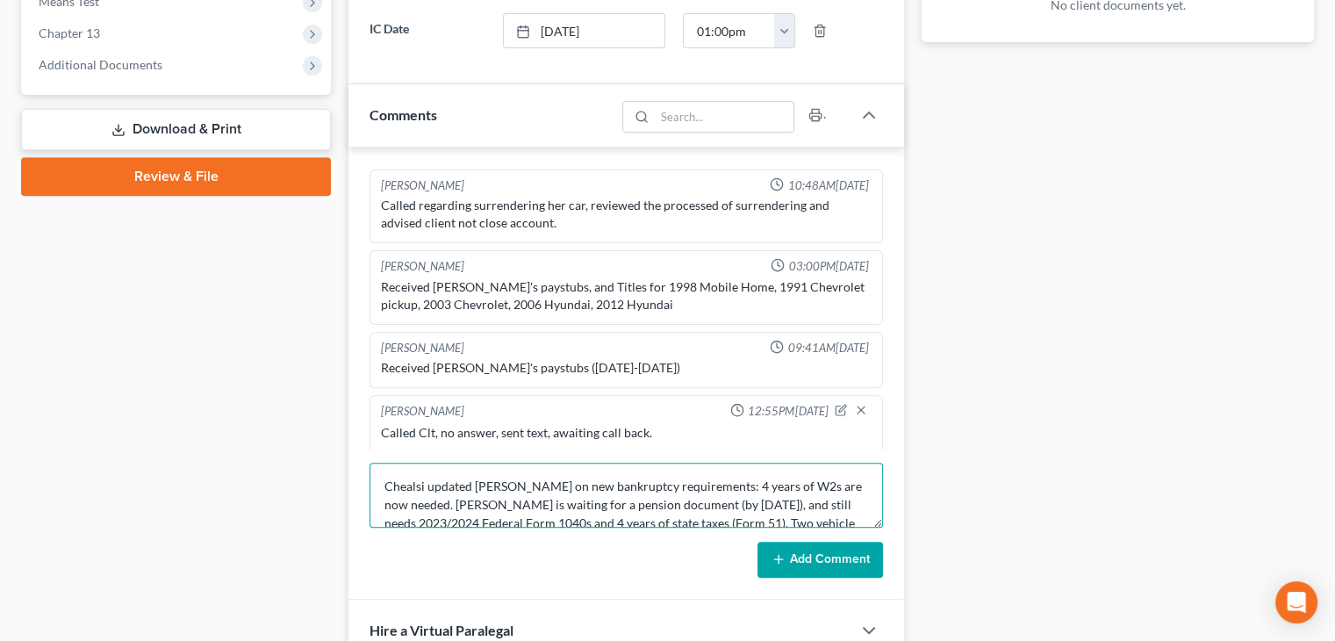
click at [432, 482] on textarea "Chealsi updated [PERSON_NAME] on new bankruptcy requirements: 4 years of W2s ar…" at bounding box center [625, 495] width 513 height 65
click at [468, 482] on textarea "Updated [PERSON_NAME] on new bankruptcy requirements: 4 years of W2s are now ne…" at bounding box center [625, 495] width 513 height 65
click at [556, 484] on textarea "Updated Clt on new bankruptcy requirements: 4 years of W2s are now needed. [PER…" at bounding box center [625, 495] width 513 height 65
click at [696, 479] on textarea "Updated Clt requirements: 4 years of W2s are now needed. [PERSON_NAME] is waiti…" at bounding box center [625, 495] width 513 height 65
click at [666, 482] on textarea "Updated Clt requirements: 4 years of W2s. [PERSON_NAME] is waiting for a pensio…" at bounding box center [625, 495] width 513 height 65
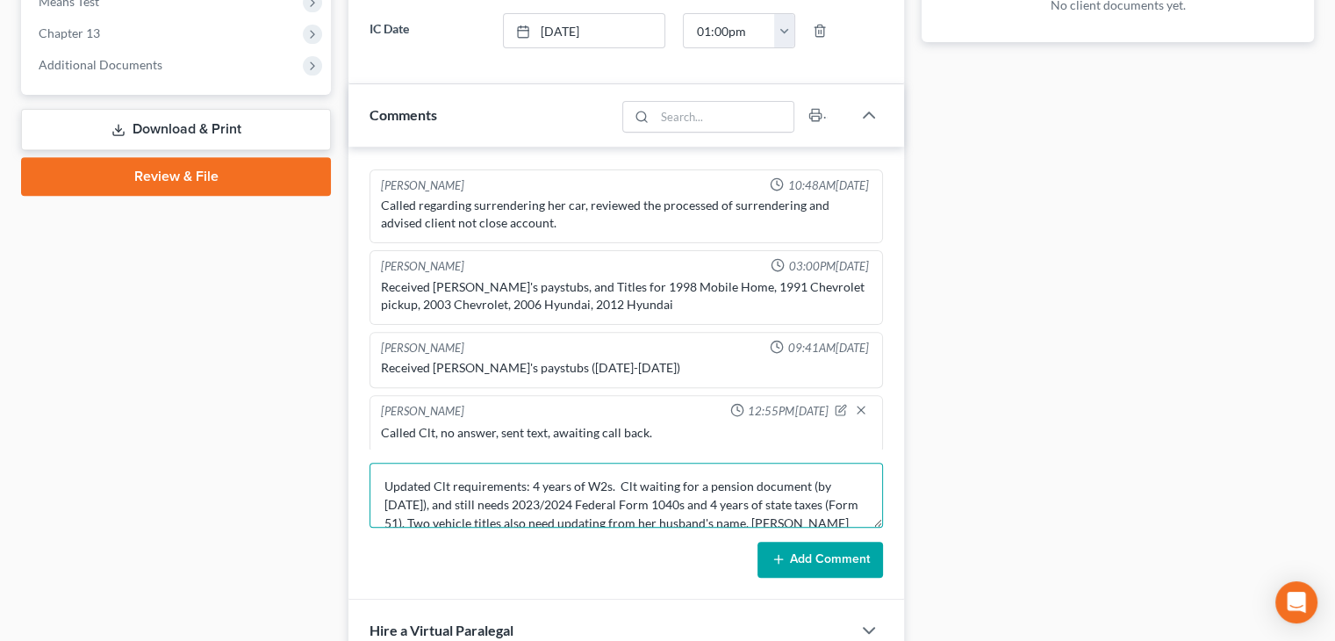
click at [427, 499] on textarea "Updated Clt requirements: 4 years of W2s. Clt waiting for a pension document (b…" at bounding box center [625, 495] width 513 height 65
click at [581, 500] on textarea "Updated Clt requirements: 4 years of W2s. Clt waiting for a pension document (b…" at bounding box center [625, 495] width 513 height 65
click at [709, 499] on textarea "Updated Clt requirements: 4 years of W2s. Clt waiting for a pension document (b…" at bounding box center [625, 495] width 513 height 65
click at [617, 499] on textarea "Updated Clt requirements: 4 years of W2s. Clt waiting for a pension document (b…" at bounding box center [625, 495] width 513 height 65
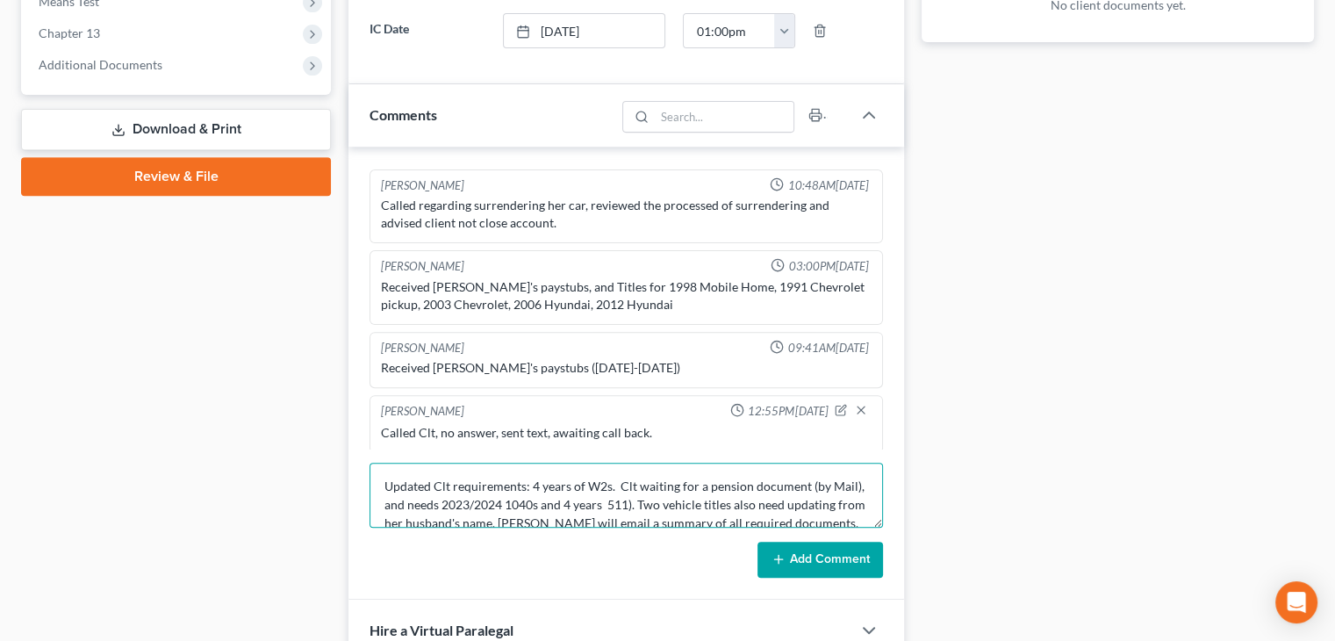
click at [632, 499] on textarea "Updated Clt requirements: 4 years of W2s. Clt waiting for a pension document (b…" at bounding box center [625, 495] width 513 height 65
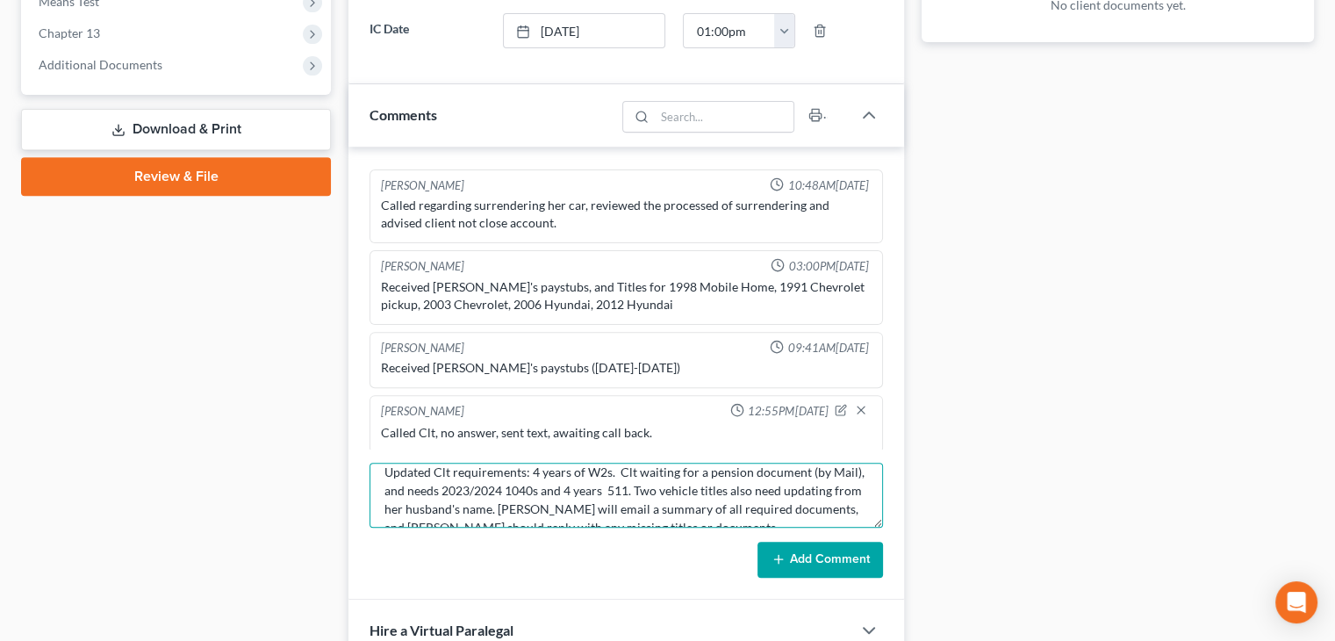
scroll to position [16, 0]
click at [592, 504] on textarea "Updated Clt requirements: 4 years of W2s. Clt waiting for a pension document (b…" at bounding box center [625, 495] width 513 height 65
click at [551, 497] on textarea "Updated Clt requirements: 4 years of W2s. Clt waiting for a pension document (b…" at bounding box center [625, 495] width 513 height 65
click at [583, 502] on textarea "Updated Clt requirements: 4 years of W2s. Clt waiting for a pension document (b…" at bounding box center [625, 495] width 513 height 65
click at [752, 501] on textarea "Updated Clt requirements: 4 years of W2s. Clt waiting for a pension document (b…" at bounding box center [625, 495] width 513 height 65
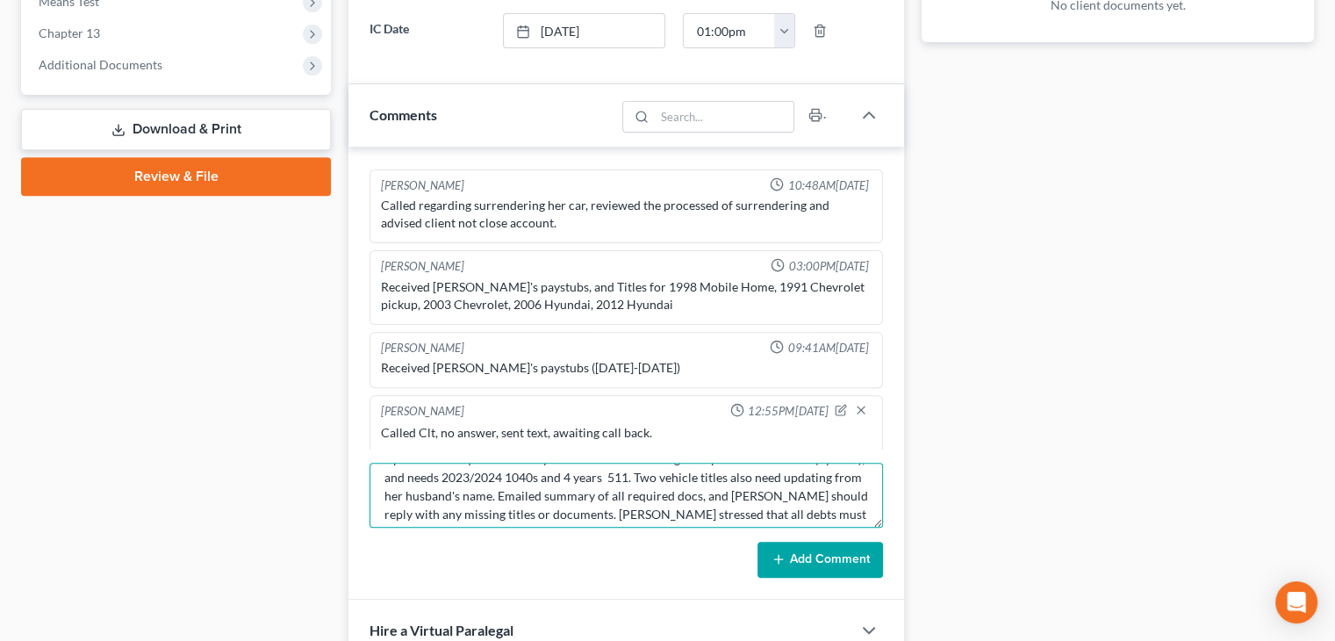
scroll to position [30, 0]
click at [611, 502] on textarea "Updated Clt requirements: 4 years of W2s. Clt waiting for a pension document (b…" at bounding box center [625, 495] width 513 height 65
click at [778, 491] on textarea "Updated Clt requirements: 4 years of W2s. Clt waiting for a pension document (b…" at bounding box center [625, 495] width 513 height 65
click at [804, 487] on textarea "Updated Clt requirements: 4 years of W2s. Clt waiting for a pension document (b…" at bounding box center [625, 495] width 513 height 65
click at [592, 509] on textarea "Updated Clt requirements: 4 years of W2s. Clt waiting for a pension document (b…" at bounding box center [625, 495] width 513 height 65
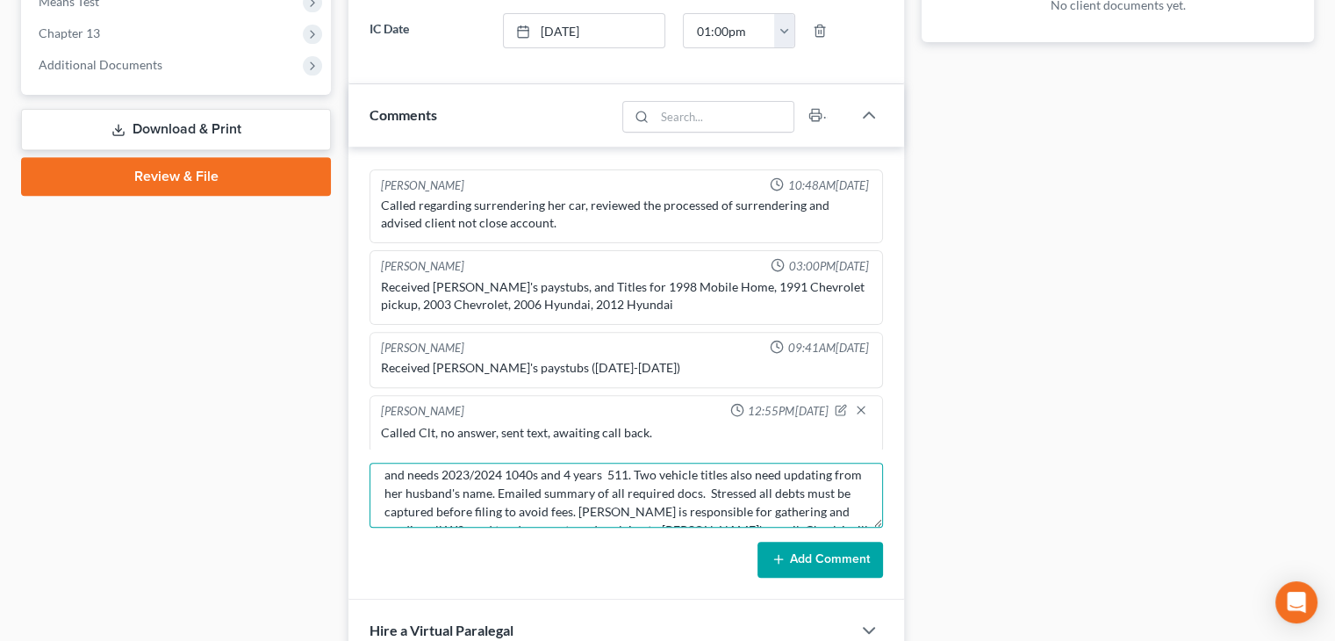
click at [626, 510] on textarea "Updated Clt requirements: 4 years of W2s. Clt waiting for a pension document (b…" at bounding box center [625, 495] width 513 height 65
click at [706, 506] on textarea "Updated Clt requirements: 4 years of W2s. Clt waiting for a pension document (b…" at bounding box center [625, 495] width 513 height 65
click at [744, 506] on textarea "Updated Clt requirements: 4 years of W2s. Clt waiting for a pension document (b…" at bounding box center [625, 495] width 513 height 65
click at [818, 503] on textarea "Updated Clt requirements: 4 years of W2s. Clt waiting for a pension document (b…" at bounding box center [625, 495] width 513 height 65
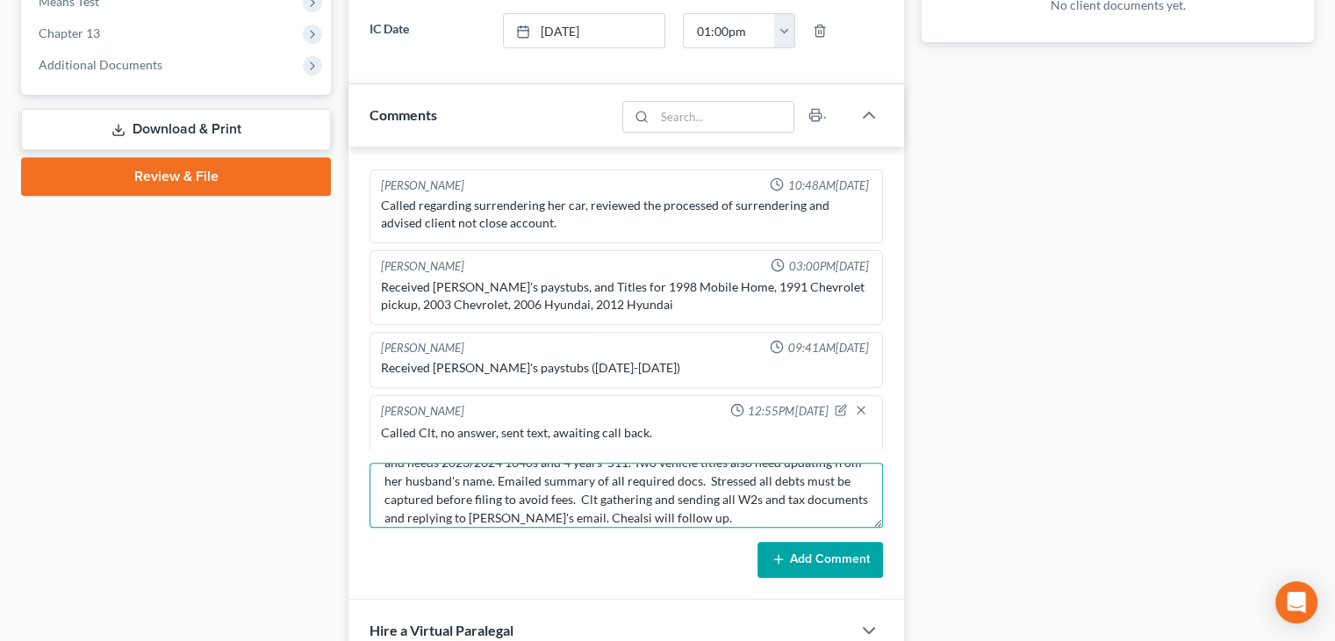
scroll to position [46, 0]
click at [737, 503] on textarea "Updated Clt requirements: 4 years of W2s. Clt waiting for a pension document (b…" at bounding box center [625, 495] width 513 height 65
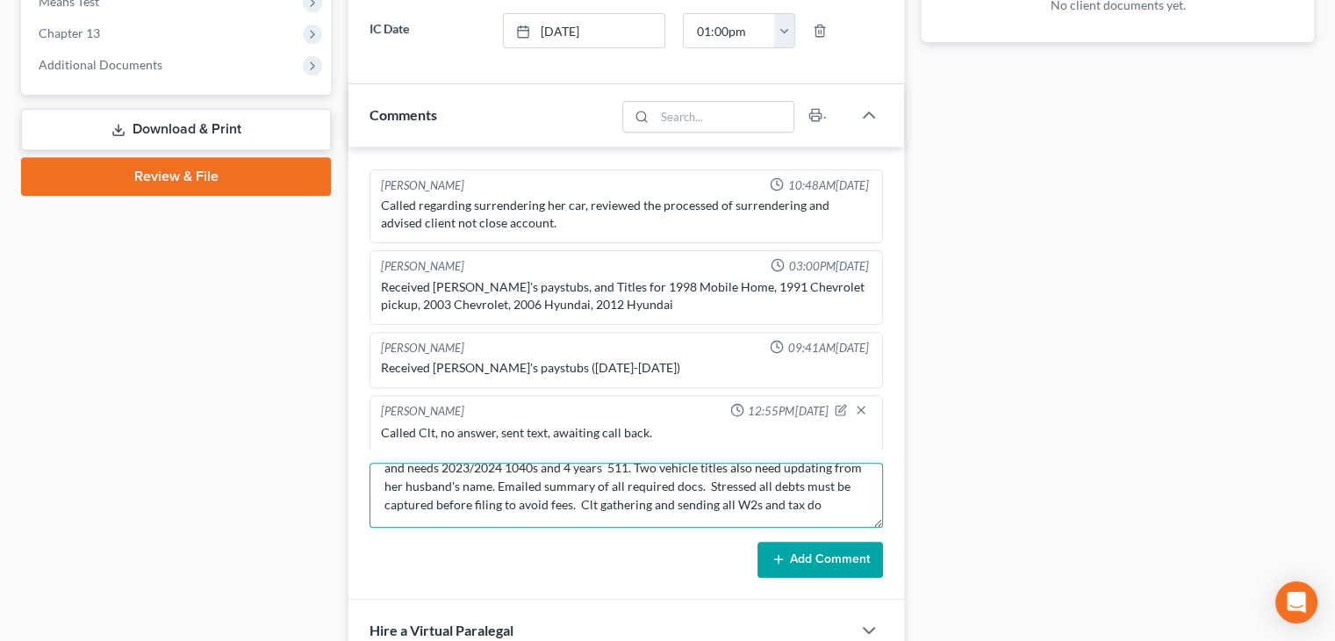
scroll to position [37, 0]
click at [721, 507] on textarea "Updated Clt requirements: 4 years of W2s. Clt waiting for a pension document (b…" at bounding box center [625, 495] width 513 height 65
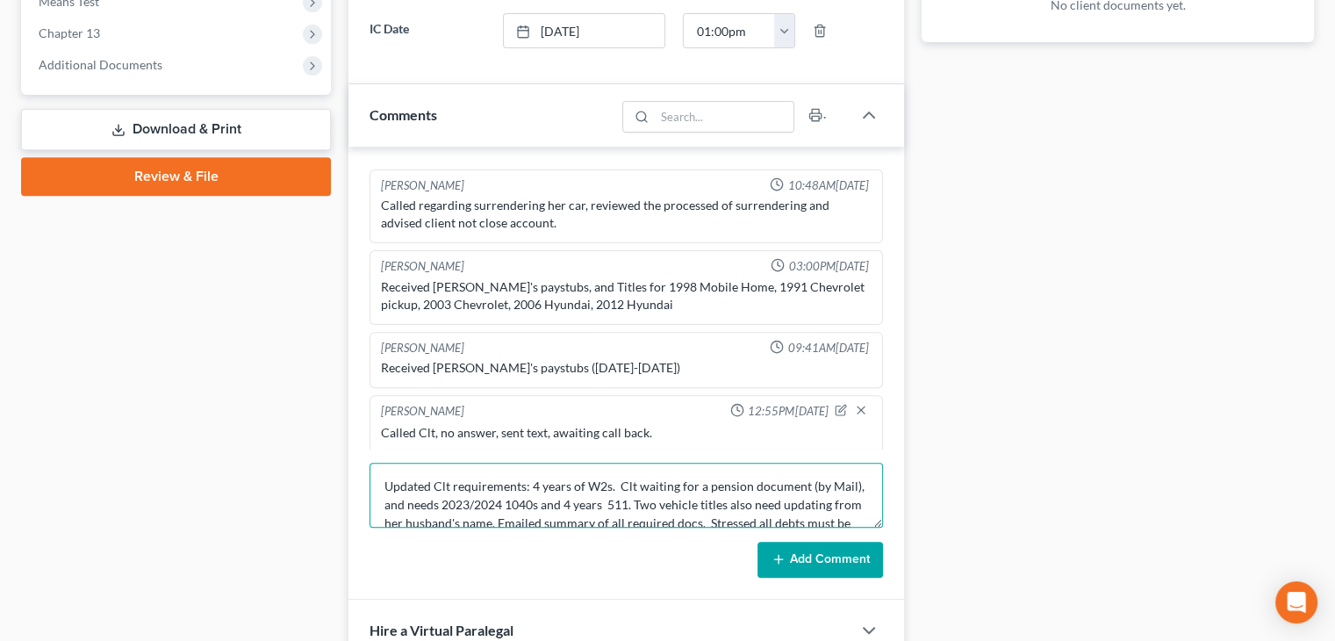
click at [453, 478] on textarea "Updated Clt requirements: 4 years of W2s. Clt waiting for a pension document (b…" at bounding box center [625, 495] width 513 height 65
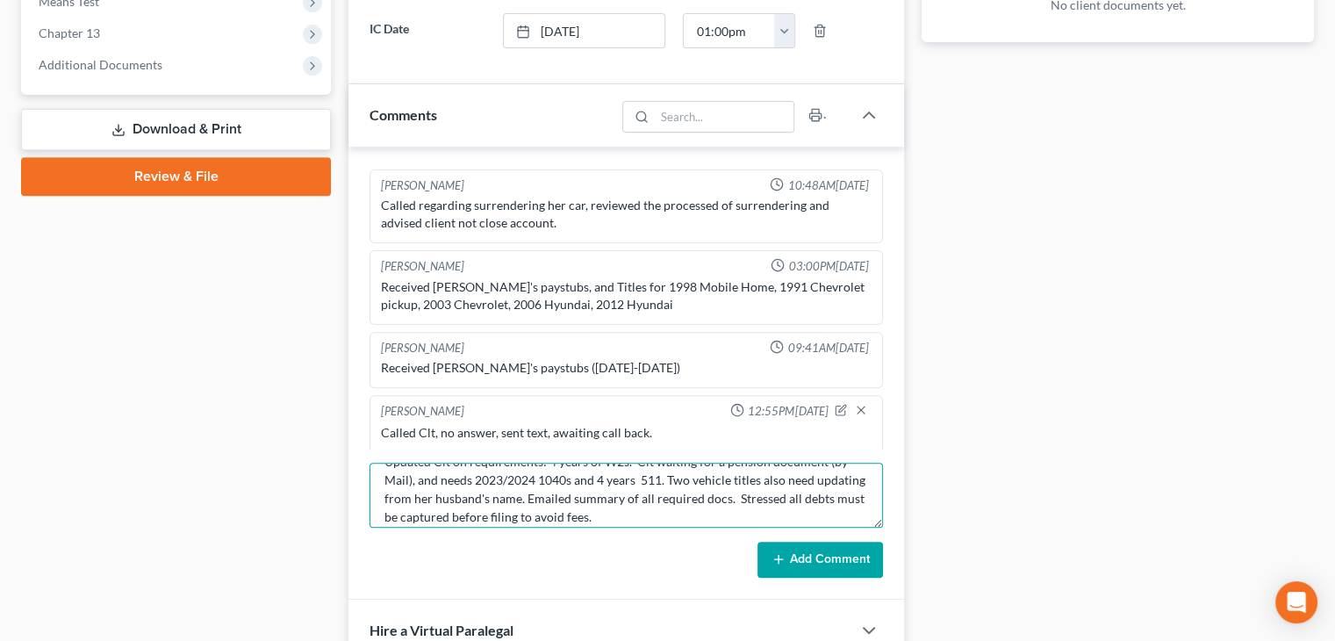
scroll to position [26, 0]
type textarea "Updated Clt on requirements: 4 years of W2s. Clt waiting for a pension document…"
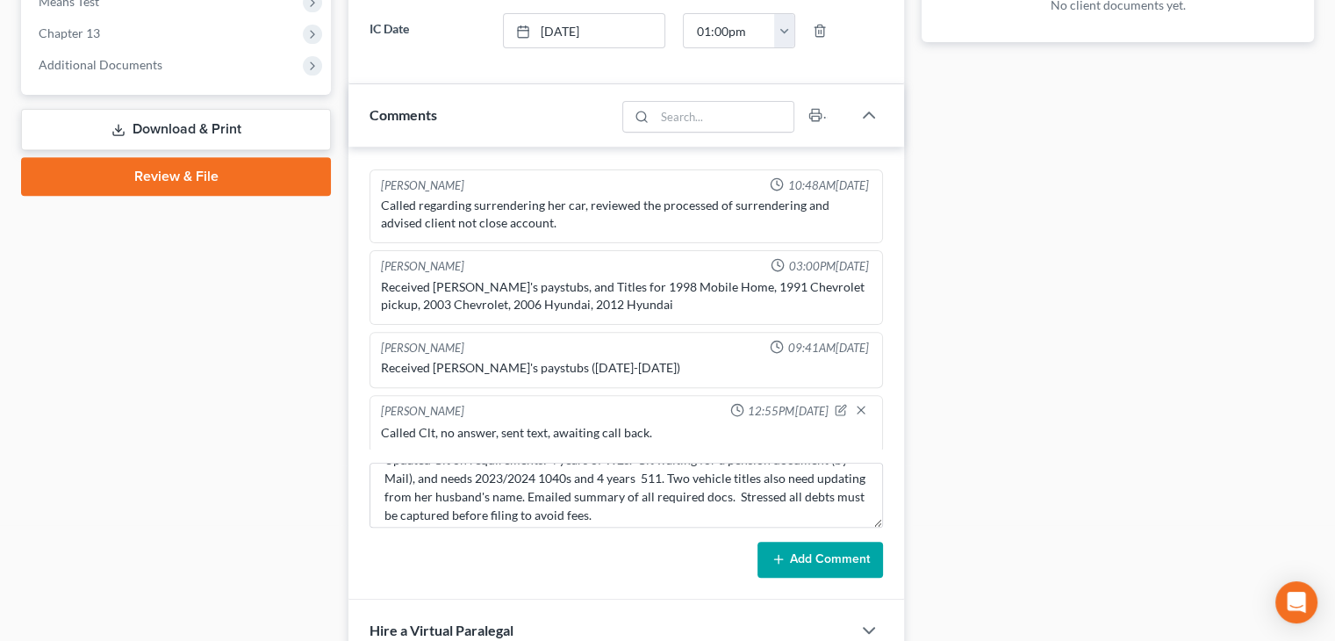
click at [821, 556] on button "Add Comment" at bounding box center [820, 560] width 126 height 37
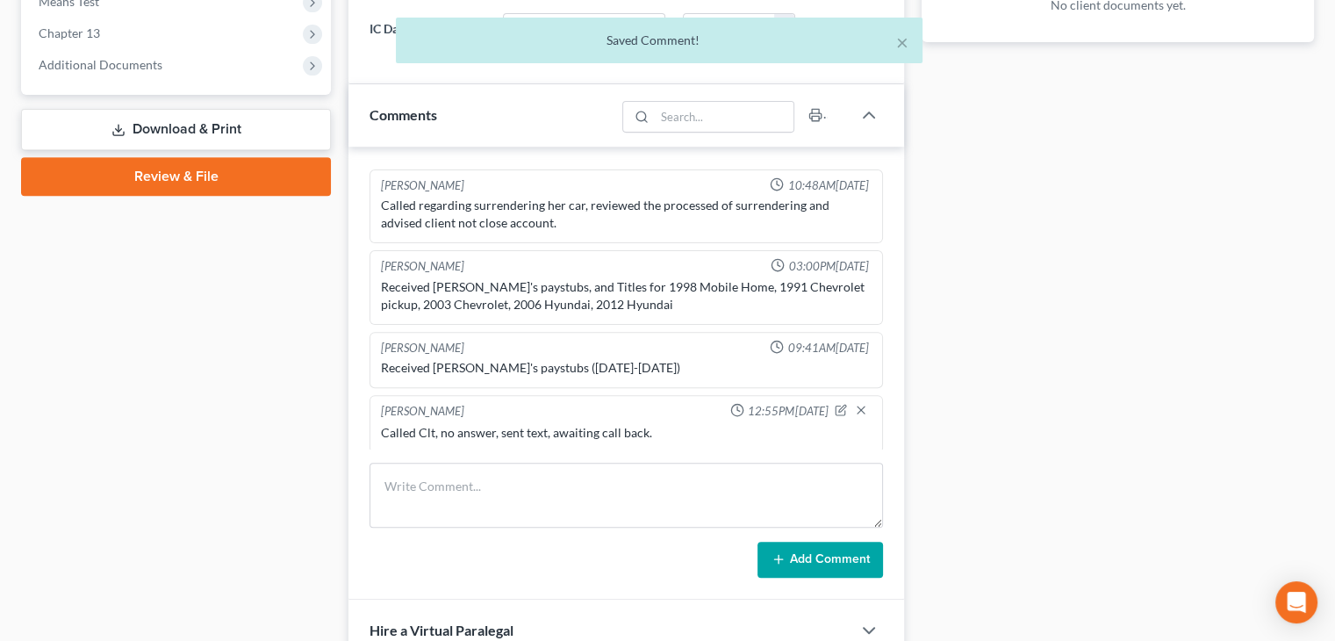
scroll to position [793, 0]
